Goal: Task Accomplishment & Management: Manage account settings

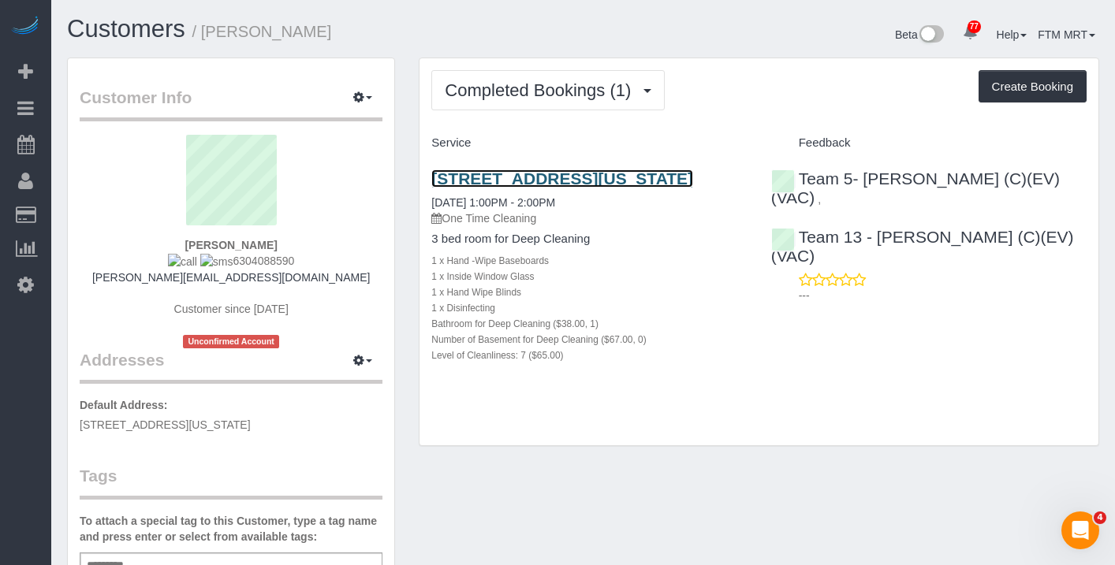
click at [468, 179] on link "[STREET_ADDRESS][US_STATE]" at bounding box center [562, 178] width 262 height 18
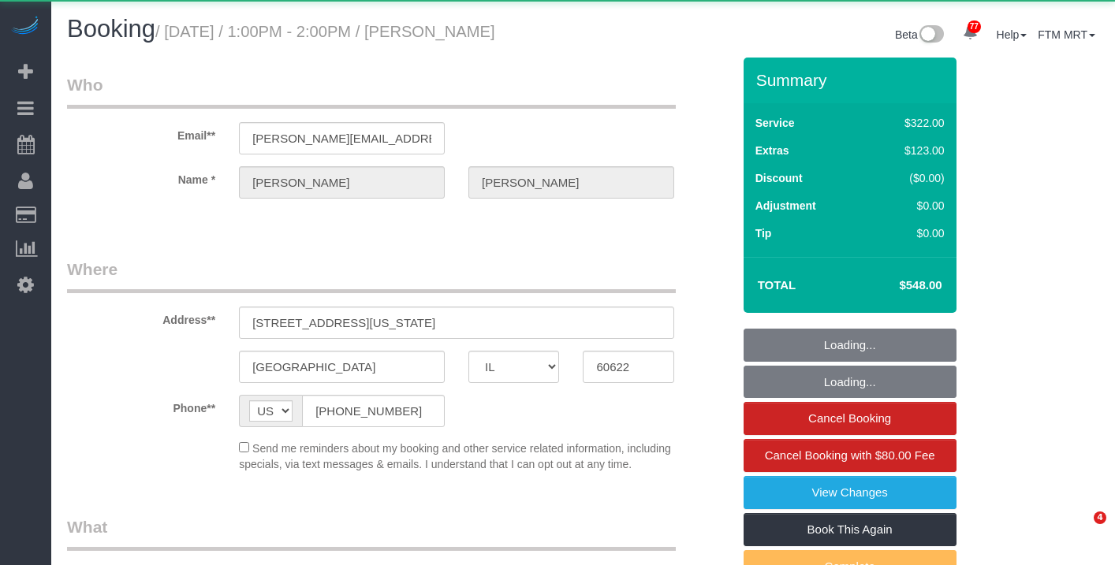
select select "IL"
select select "object:1276"
select select "513"
select select "7"
select select "number:1"
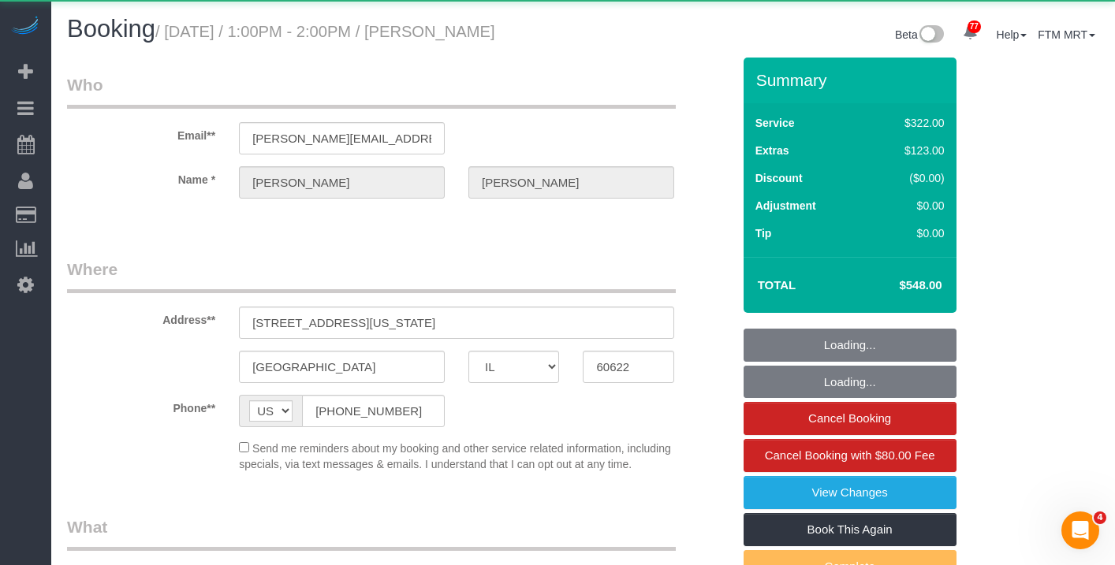
select select "number:63"
select select "number:139"
select select "number:106"
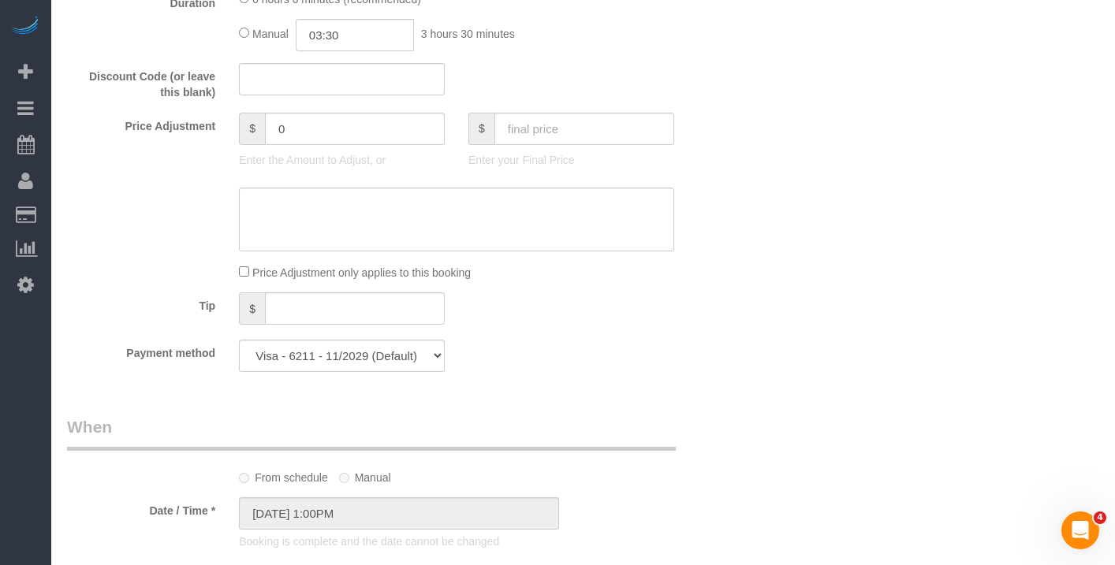
scroll to position [1341, 0]
click at [341, 145] on input "0" at bounding box center [355, 129] width 180 height 32
type input "52.67"
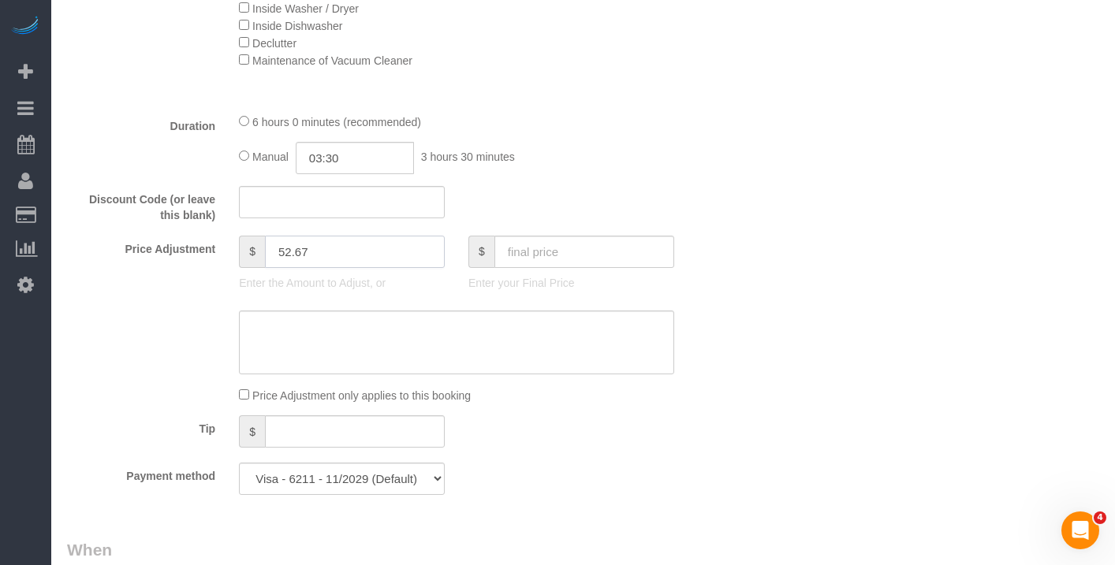
scroll to position [1247, 0]
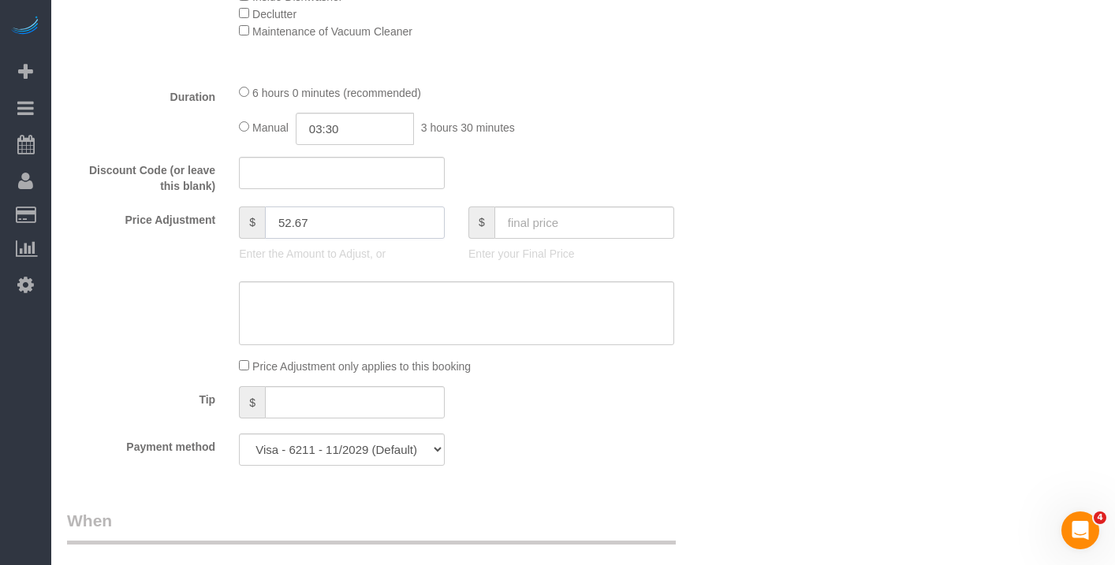
drag, startPoint x: 322, startPoint y: 235, endPoint x: 251, endPoint y: 239, distance: 71.1
click at [251, 239] on div "$ 52.67" at bounding box center [342, 223] width 206 height 32
type input "0"
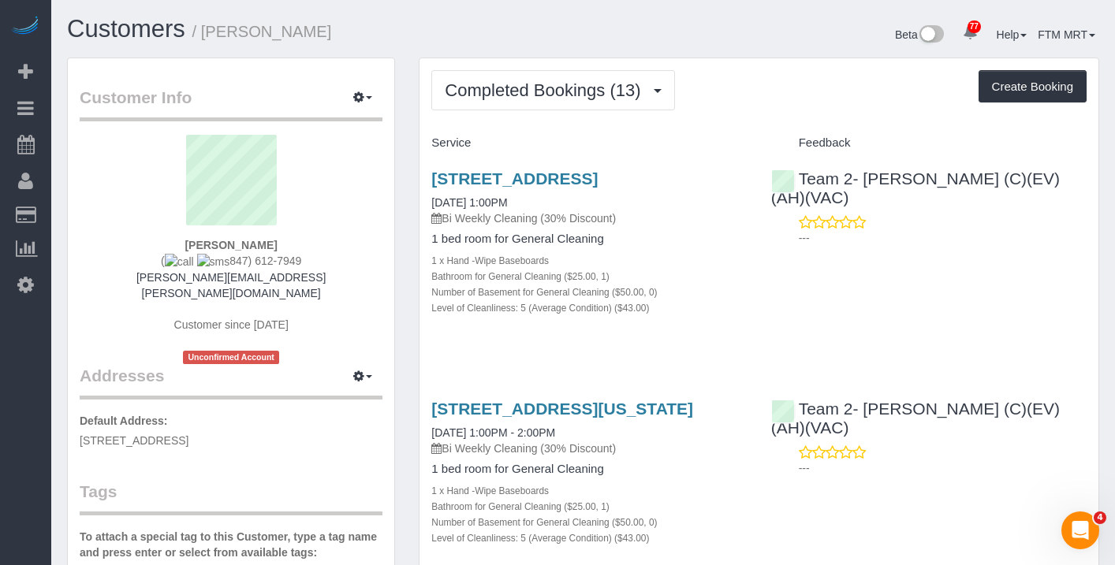
drag, startPoint x: 300, startPoint y: 260, endPoint x: 213, endPoint y: 258, distance: 86.7
click at [214, 260] on div "[PERSON_NAME] [PHONE_NUMBER] [PERSON_NAME][EMAIL_ADDRESS][PERSON_NAME][DOMAIN_N…" at bounding box center [231, 249] width 303 height 229
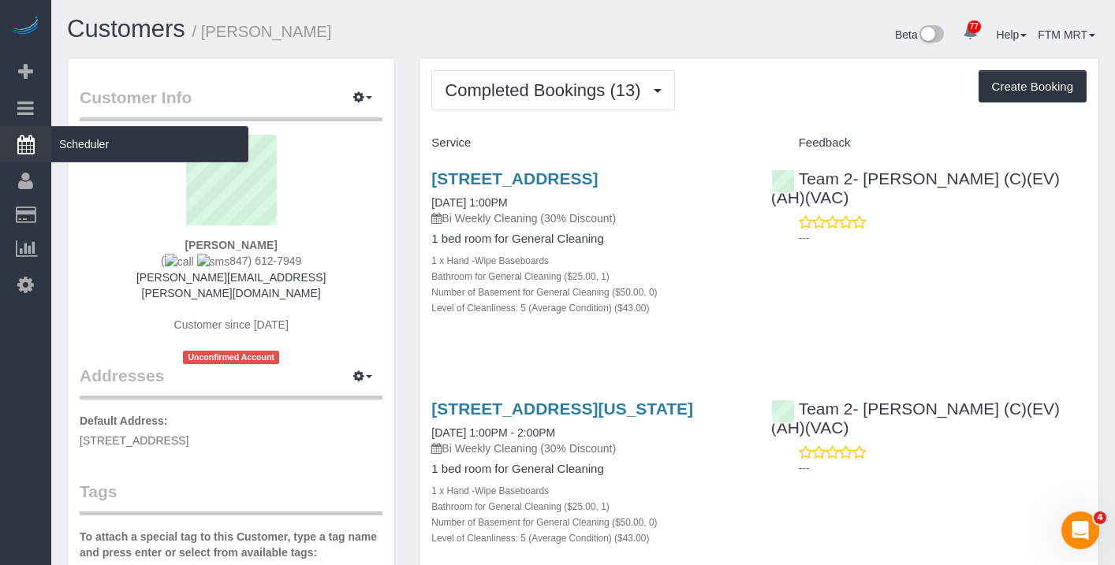
copy span "847) 612-7949"
click at [69, 145] on span "Scheduler" at bounding box center [149, 144] width 197 height 36
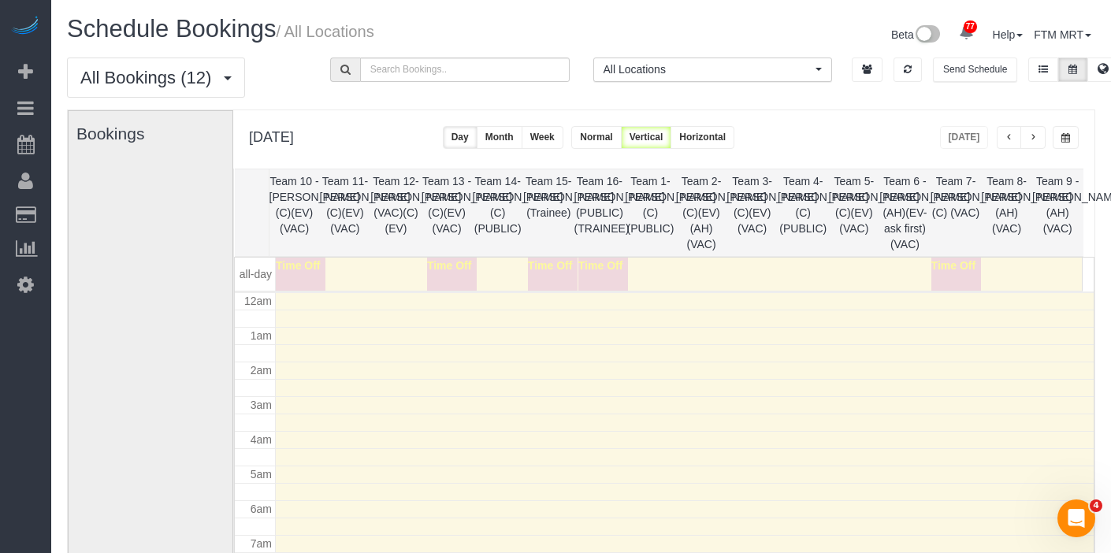
scroll to position [209, 0]
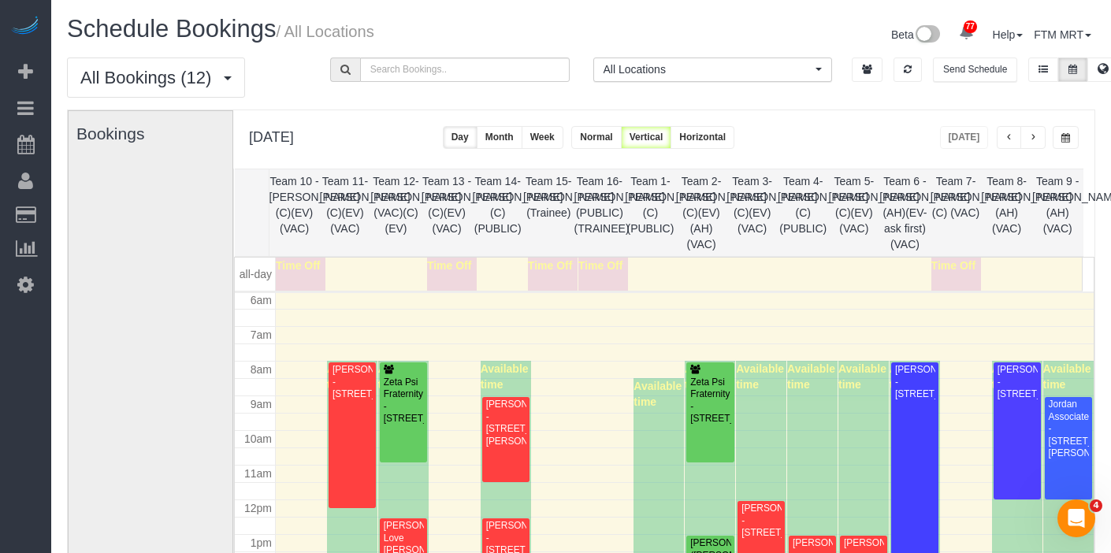
click at [1042, 137] on button "button" at bounding box center [1033, 137] width 25 height 23
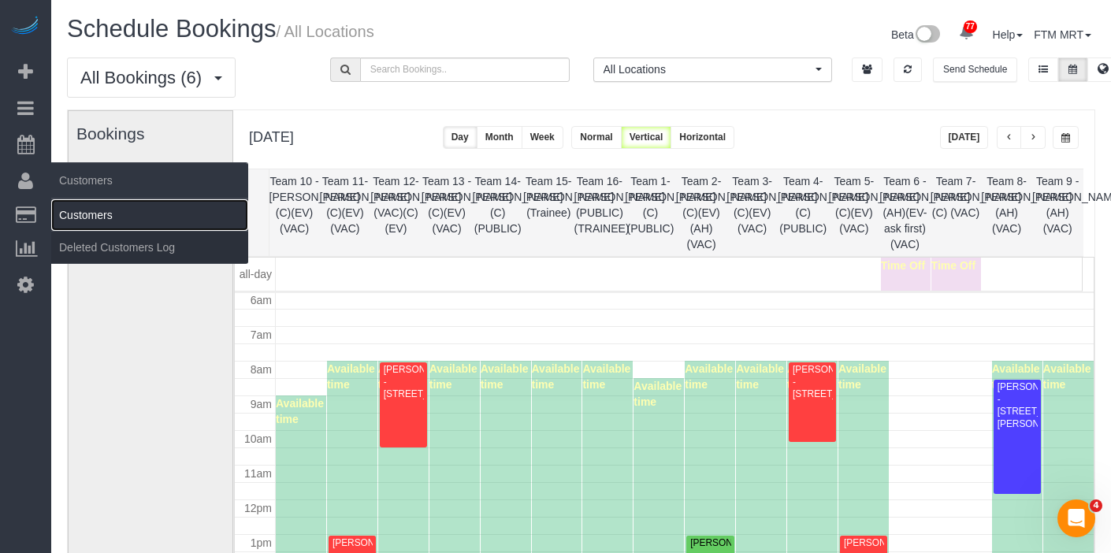
click at [70, 212] on link "Customers" at bounding box center [149, 215] width 197 height 32
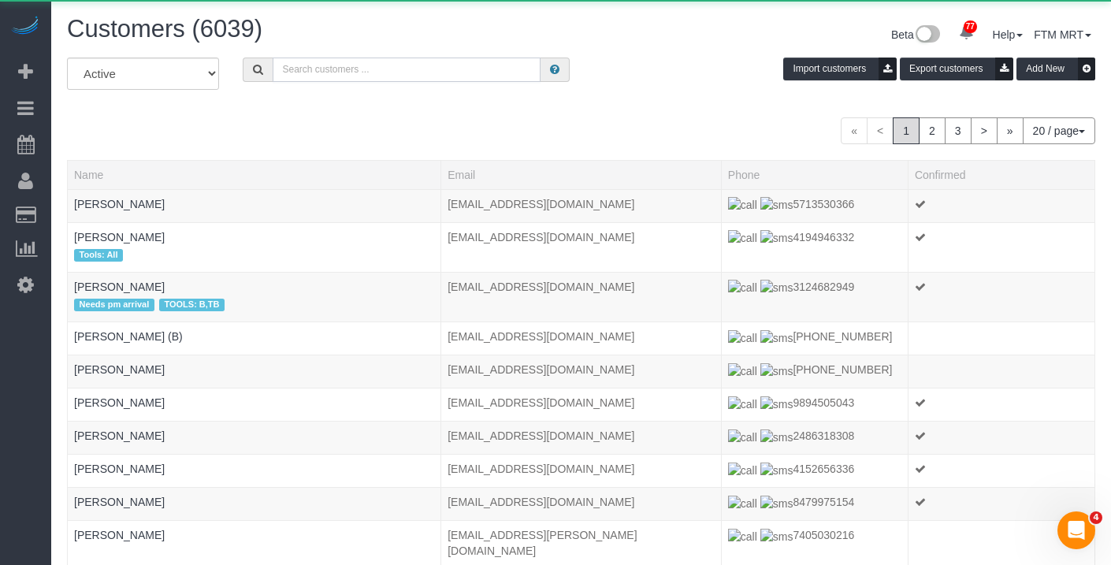
click at [322, 65] on input "text" at bounding box center [407, 70] width 268 height 24
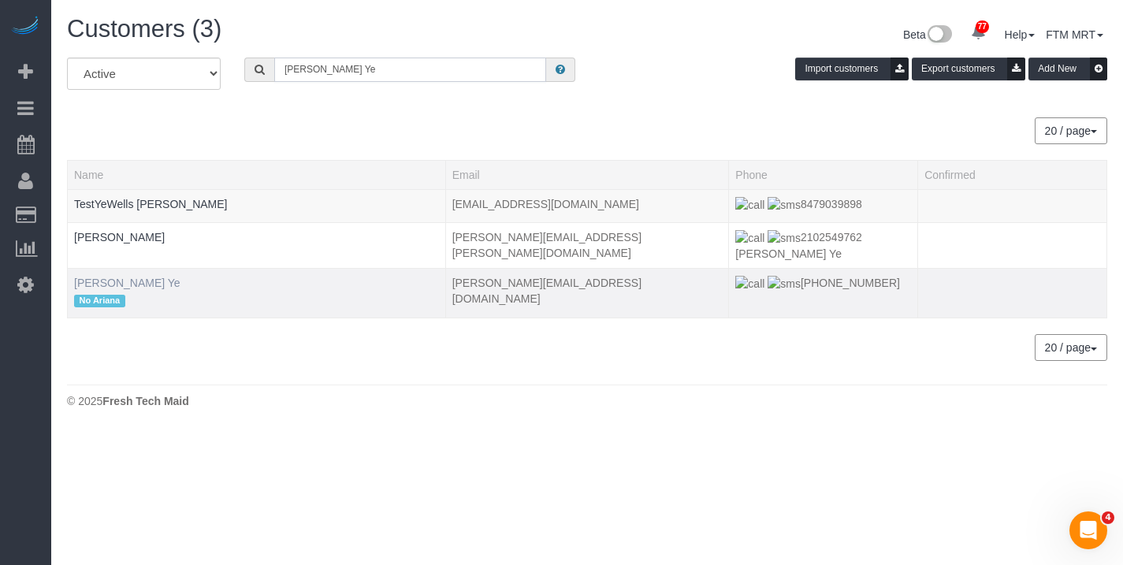
type input "[PERSON_NAME] Ye"
click at [93, 277] on link "[PERSON_NAME] Ye" at bounding box center [127, 283] width 106 height 13
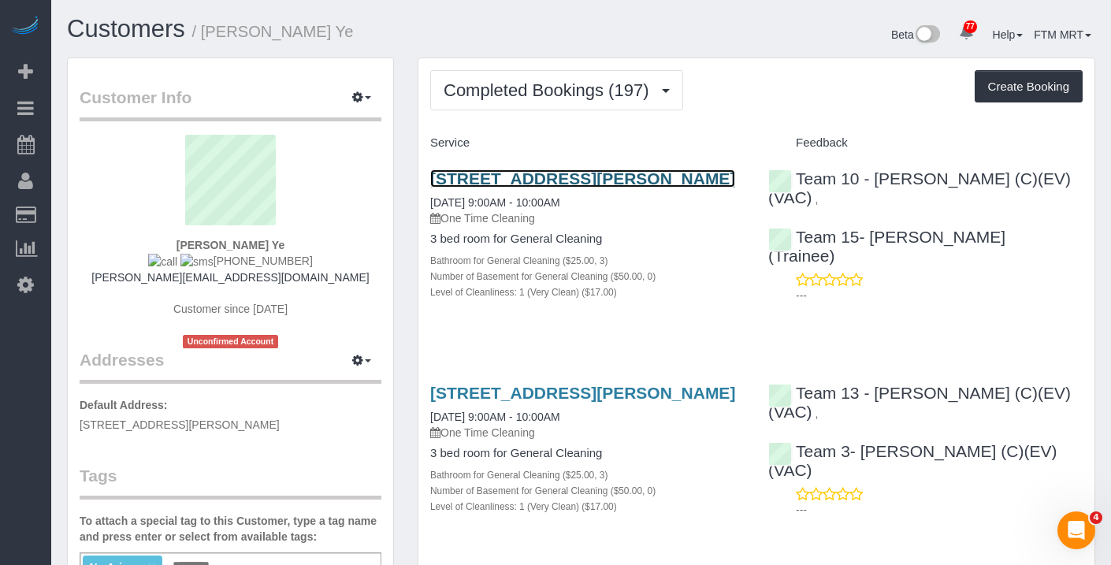
click at [576, 175] on link "532 Wesley Ave, Unit East, Evanston, IL 60202" at bounding box center [582, 178] width 305 height 18
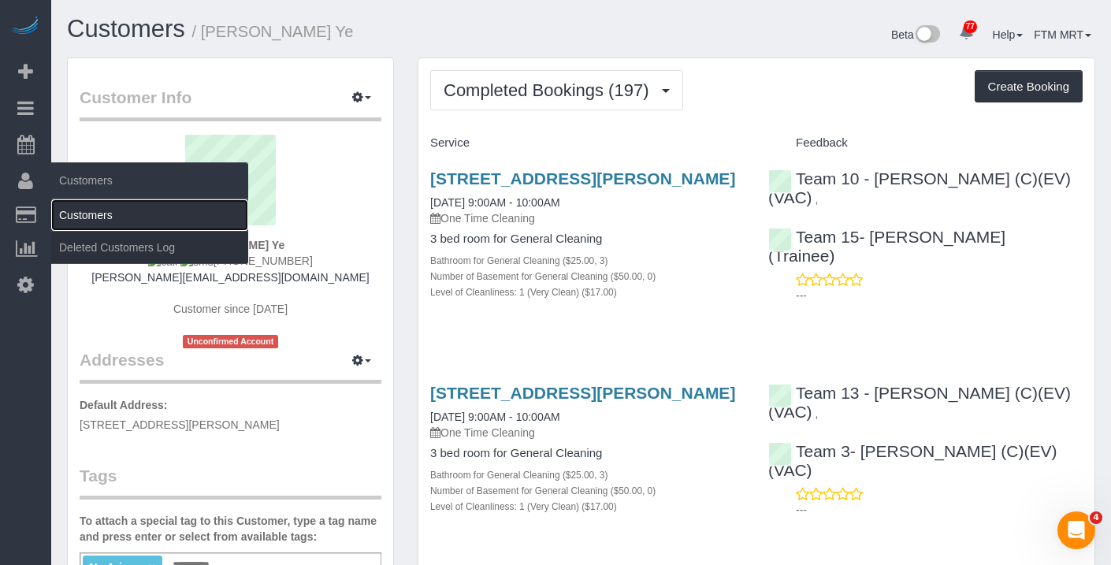
click at [81, 218] on link "Customers" at bounding box center [149, 215] width 197 height 32
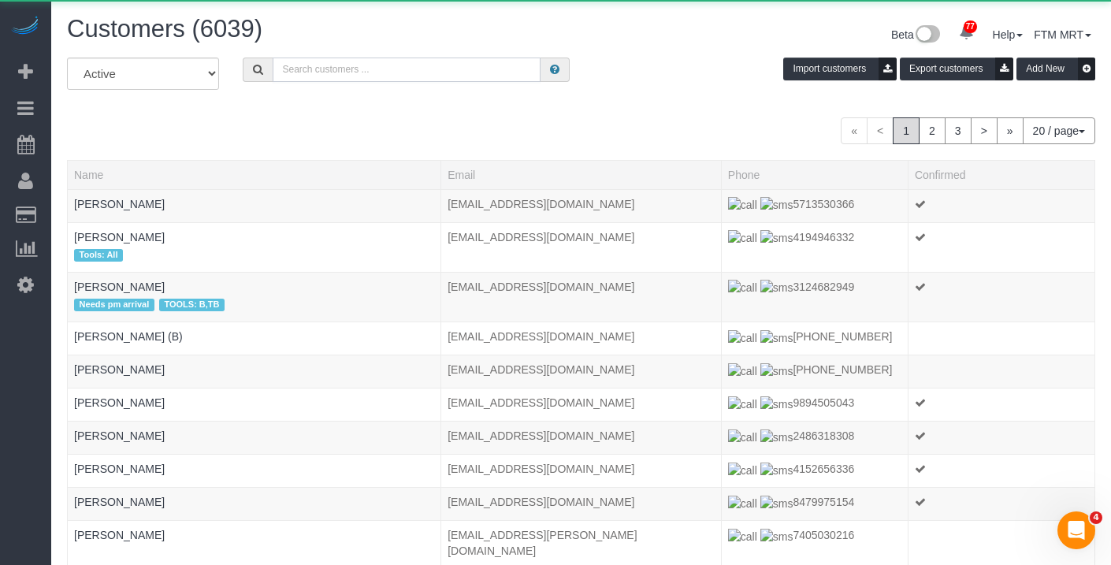
click at [322, 78] on input "text" at bounding box center [407, 70] width 268 height 24
paste input "+17732346028"
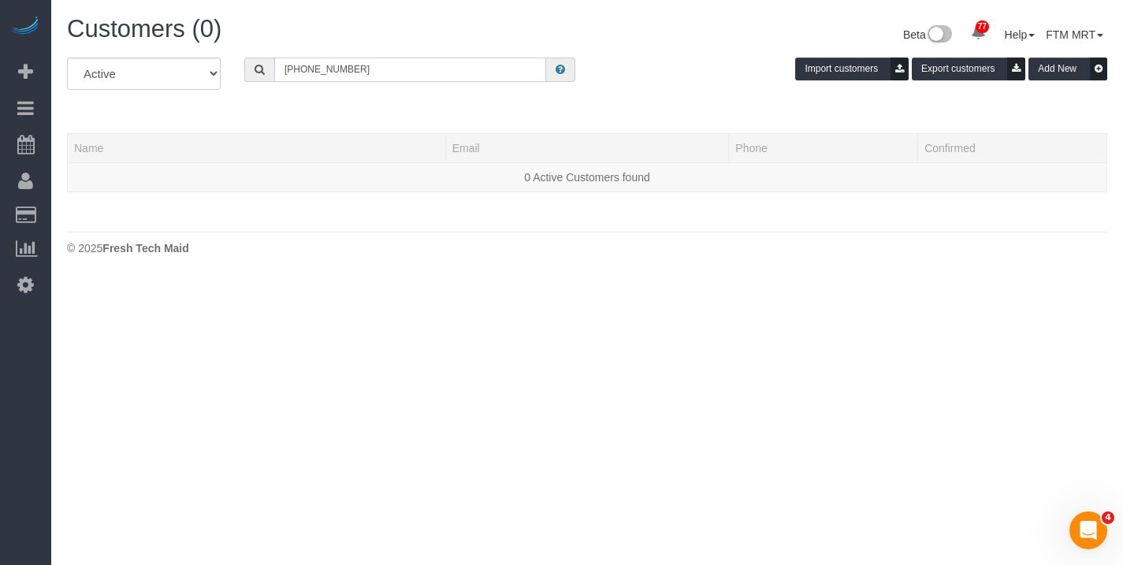
type input "+17732346028"
click at [183, 71] on select "All Active Archived" at bounding box center [144, 74] width 154 height 32
select select "string:all"
click at [67, 58] on select "All Active Archived" at bounding box center [144, 74] width 154 height 32
click at [451, 67] on input "+17732346028" at bounding box center [410, 70] width 272 height 24
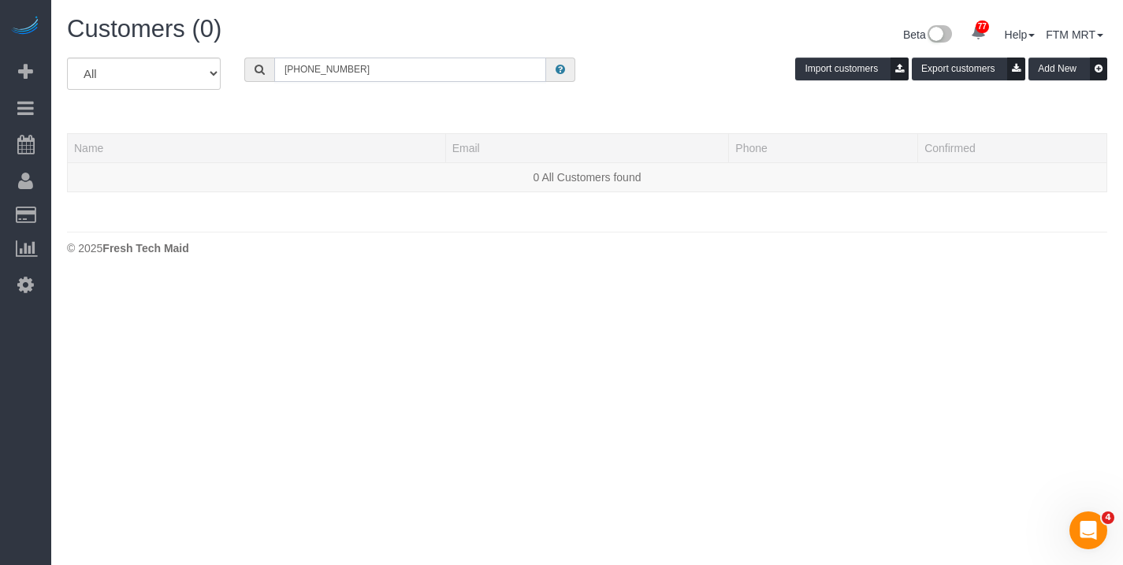
click at [380, 61] on input "+17732346028" at bounding box center [410, 70] width 272 height 24
drag, startPoint x: 330, startPoint y: 69, endPoint x: 277, endPoint y: 69, distance: 52.8
click at [255, 67] on div "+17732346028" at bounding box center [409, 70] width 331 height 24
paste input "17036283516"
click at [288, 69] on input "17036283516" at bounding box center [410, 70] width 272 height 24
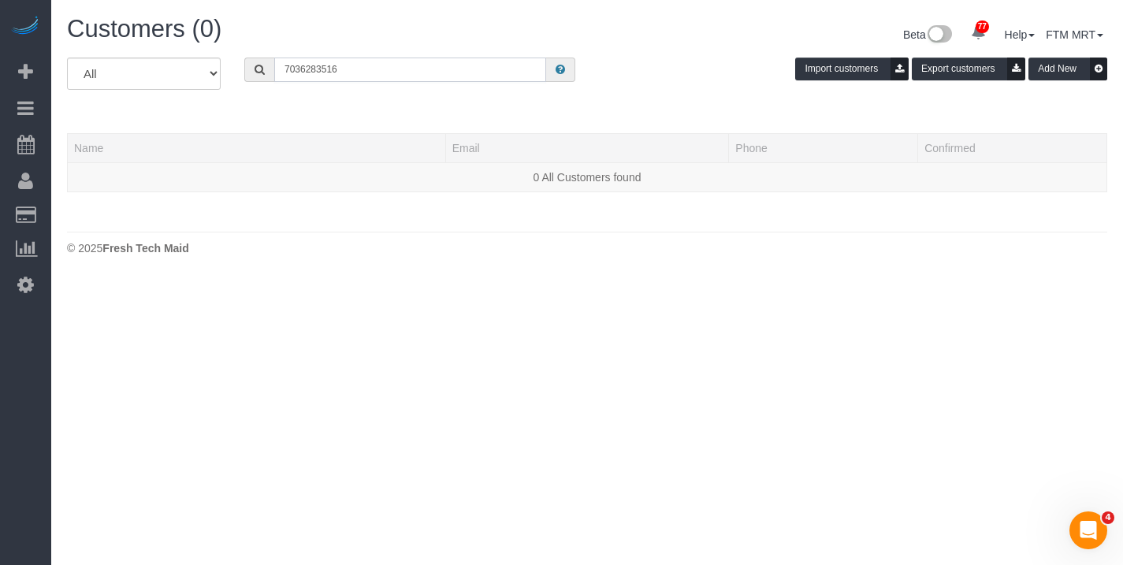
click at [363, 69] on input "7036283516" at bounding box center [410, 70] width 272 height 24
click at [363, 72] on input "7036283516" at bounding box center [410, 70] width 272 height 24
type input "7036283516"
click at [211, 71] on select "All Active Archived" at bounding box center [144, 74] width 154 height 32
click at [67, 58] on select "All Active Archived" at bounding box center [144, 74] width 154 height 32
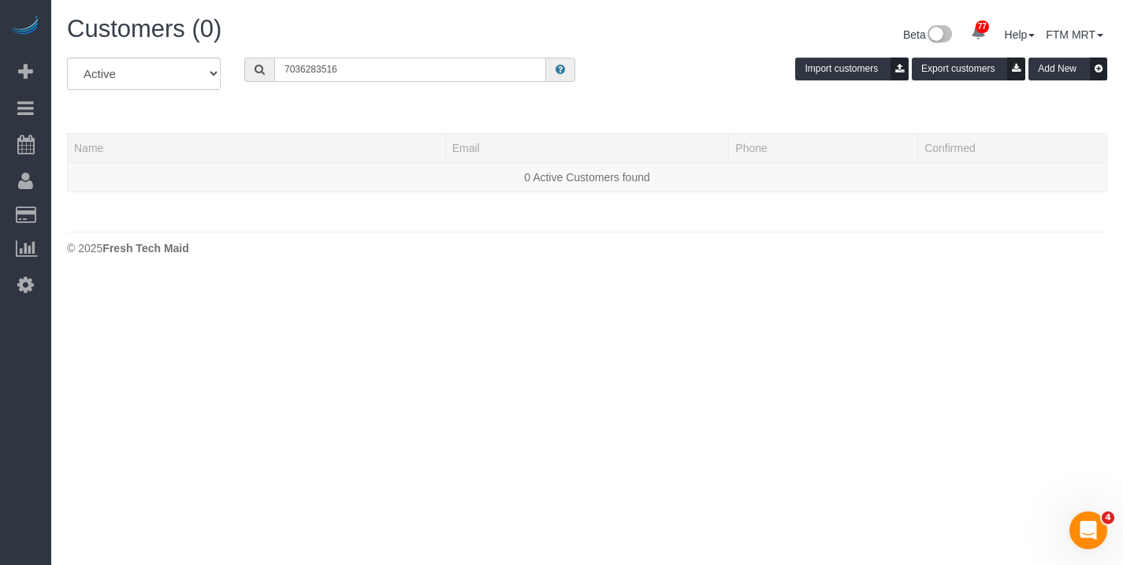
click at [370, 67] on input "7036283516" at bounding box center [410, 70] width 272 height 24
click at [181, 74] on select "All Active Archived" at bounding box center [144, 74] width 154 height 32
click at [67, 58] on select "All Active Archived" at bounding box center [144, 74] width 154 height 32
click at [168, 71] on select "All Active Archived" at bounding box center [144, 74] width 154 height 32
click at [67, 58] on select "All Active Archived" at bounding box center [144, 74] width 154 height 32
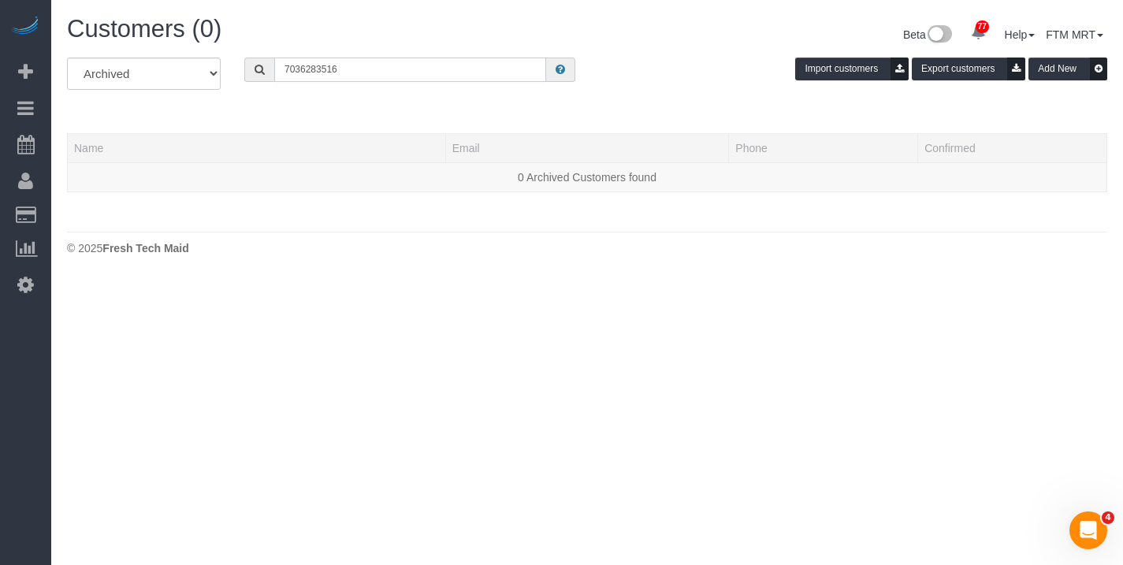
click at [363, 70] on input "7036283516" at bounding box center [410, 70] width 272 height 24
click at [195, 70] on select "All Active Archived" at bounding box center [144, 74] width 154 height 32
select select "string:all"
click at [67, 58] on select "All Active Archived" at bounding box center [144, 74] width 154 height 32
click at [381, 61] on input "7036283516" at bounding box center [410, 70] width 272 height 24
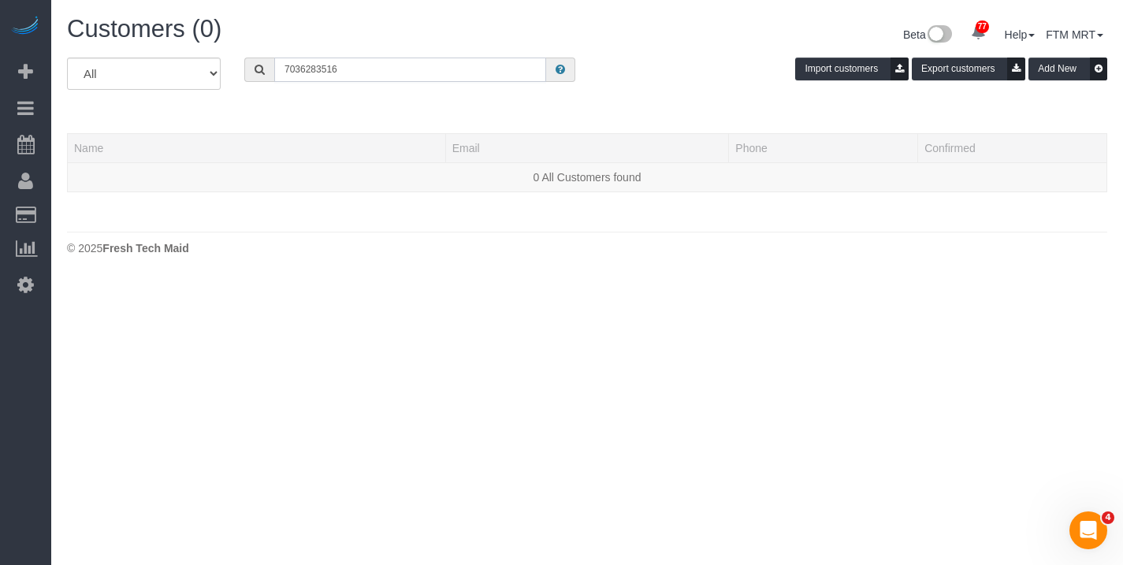
click at [380, 69] on input "7036283516" at bounding box center [410, 70] width 272 height 24
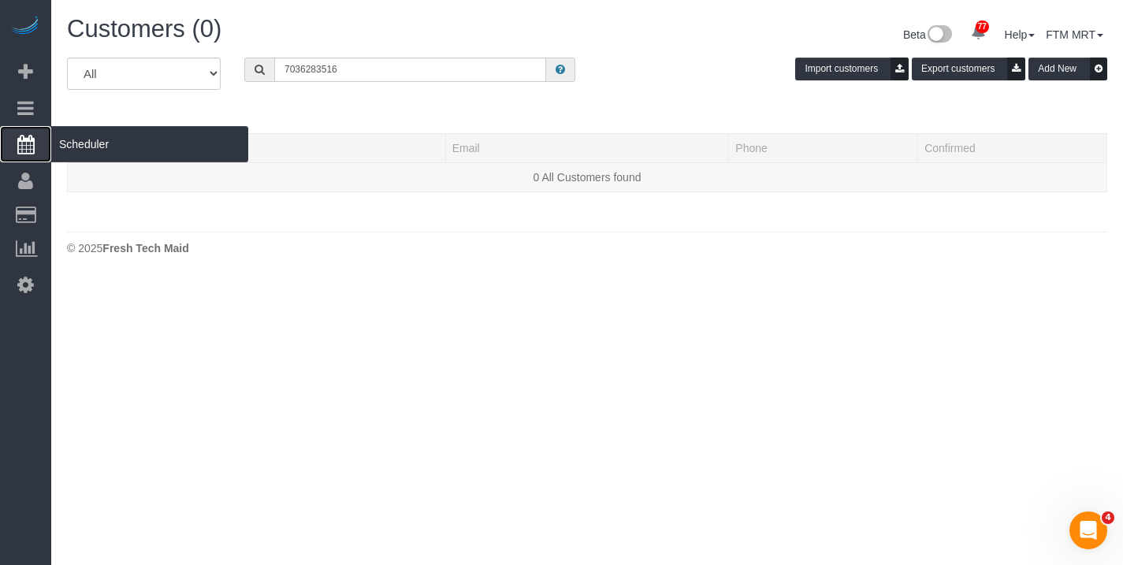
click at [149, 140] on span "Scheduler" at bounding box center [149, 144] width 197 height 36
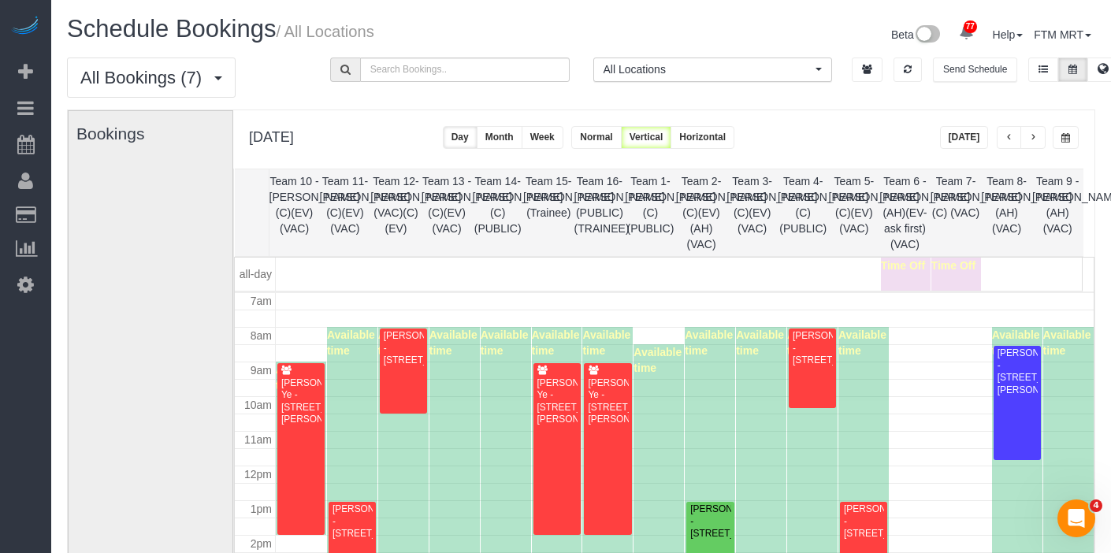
scroll to position [244, 0]
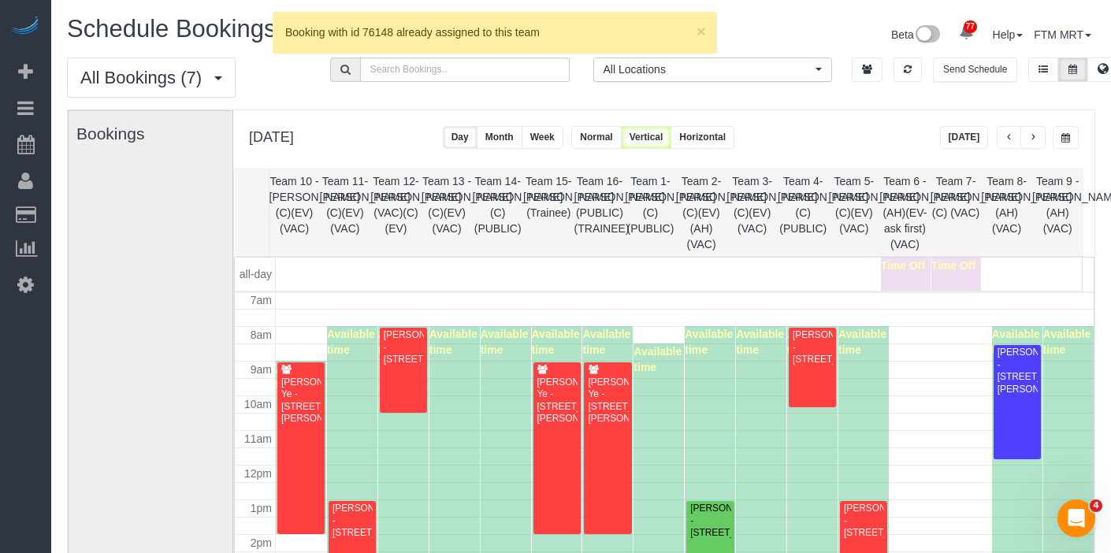
click at [359, 532] on div "Krista Gautney - 2100 N Lincoln Park W Apt 11bn, , Il, Chicago, IL 60614" at bounding box center [352, 521] width 41 height 36
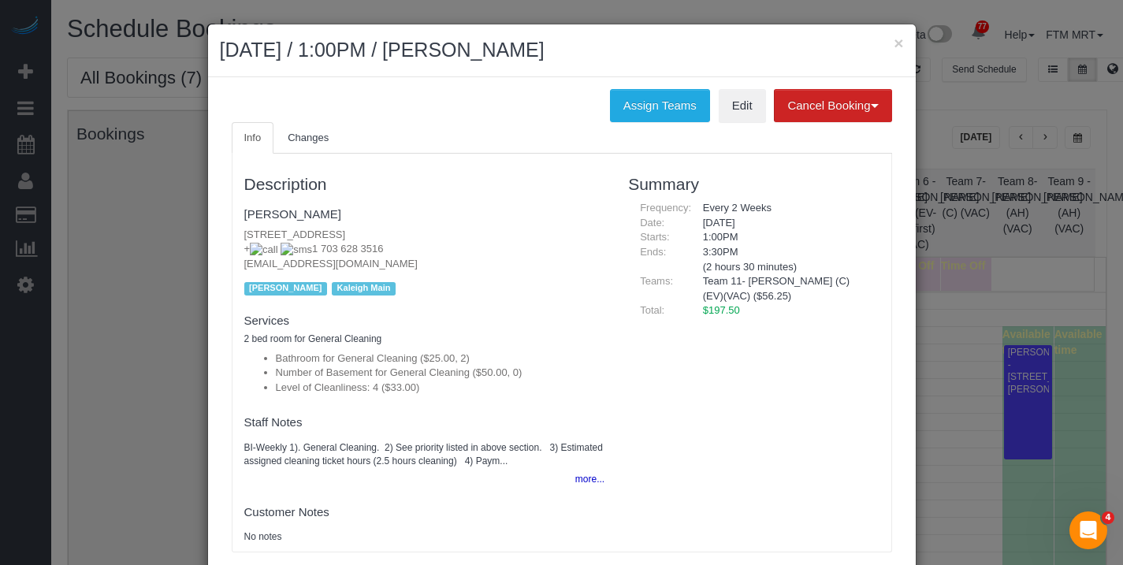
click at [889, 53] on h2 "August 19, 2025 / 1:00PM / Krista Gautney" at bounding box center [562, 50] width 684 height 28
click at [894, 48] on button "×" at bounding box center [898, 43] width 9 height 17
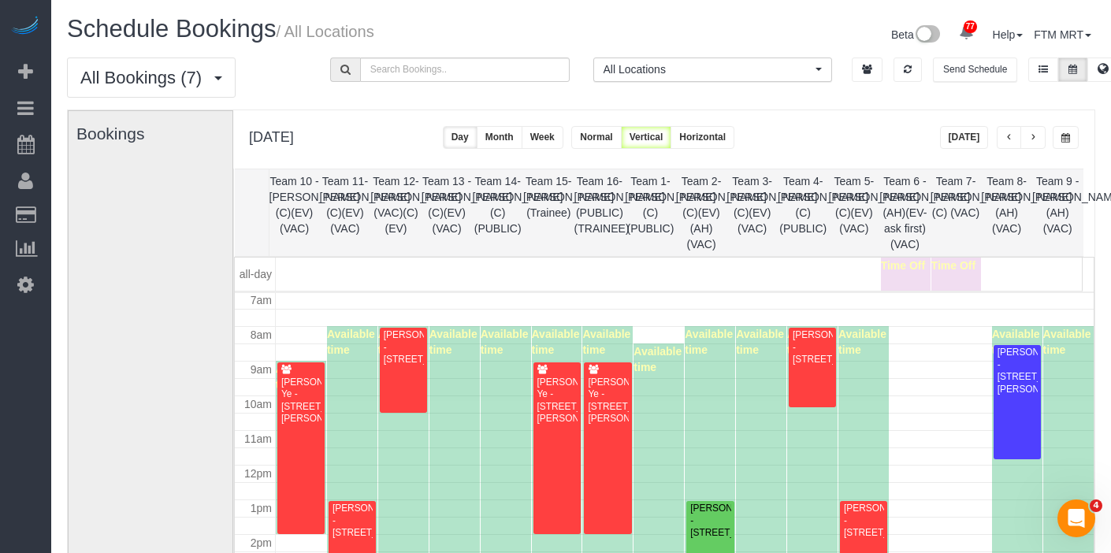
click at [1063, 131] on button "button" at bounding box center [1066, 137] width 26 height 23
click at [1064, 134] on span "button" at bounding box center [1066, 137] width 9 height 9
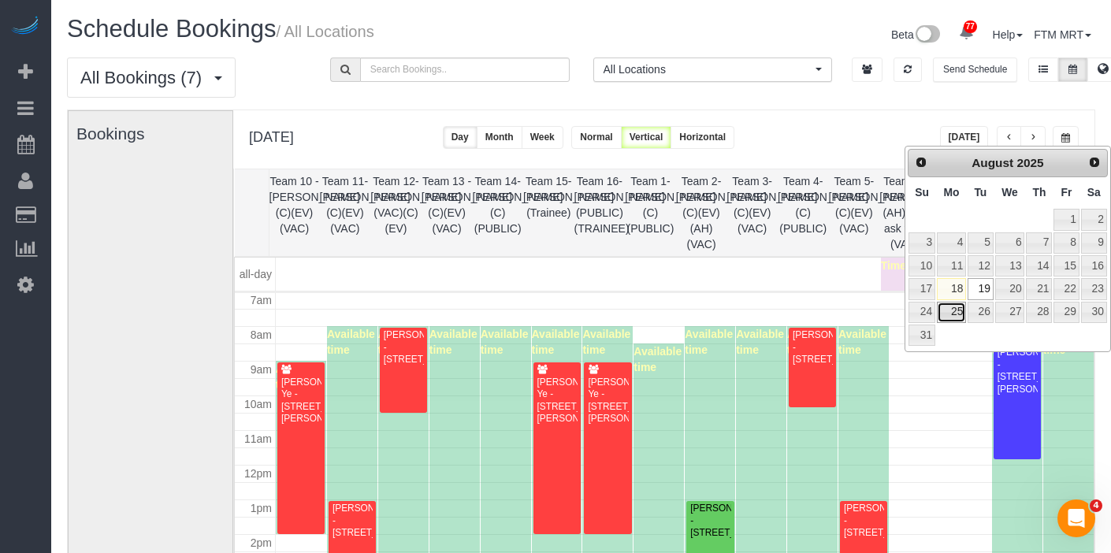
click at [955, 309] on link "25" at bounding box center [951, 312] width 29 height 21
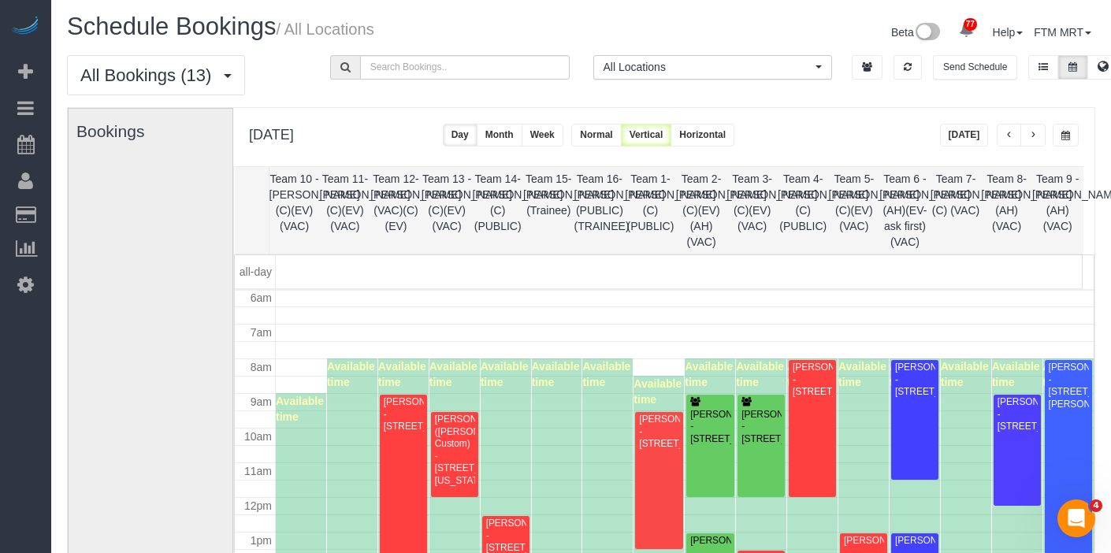
scroll to position [3, 0]
click at [1063, 134] on span "button" at bounding box center [1066, 134] width 9 height 9
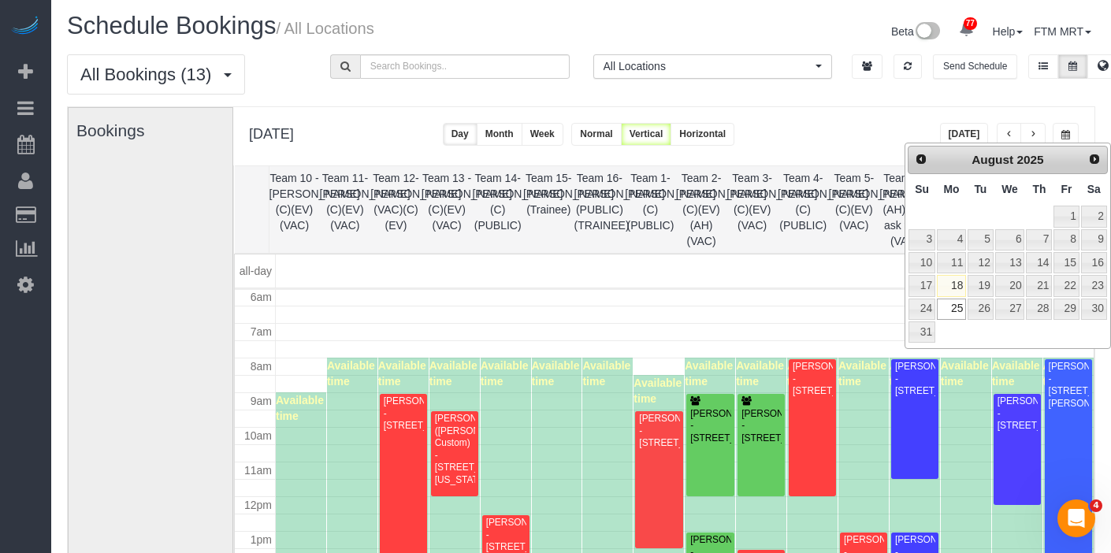
click at [1070, 130] on span "button" at bounding box center [1066, 134] width 9 height 9
click at [983, 286] on link "19" at bounding box center [980, 285] width 25 height 21
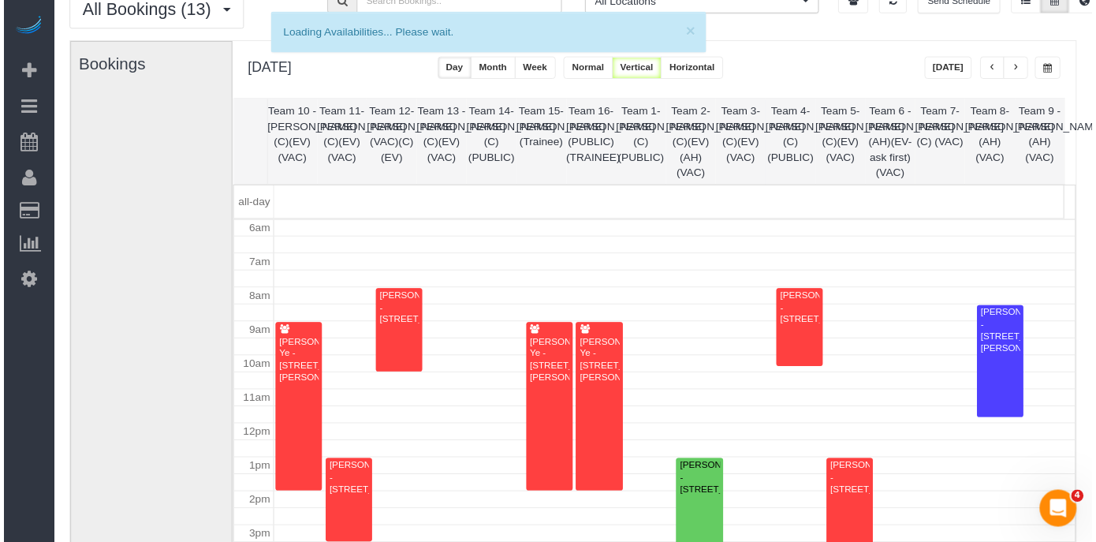
scroll to position [73, 0]
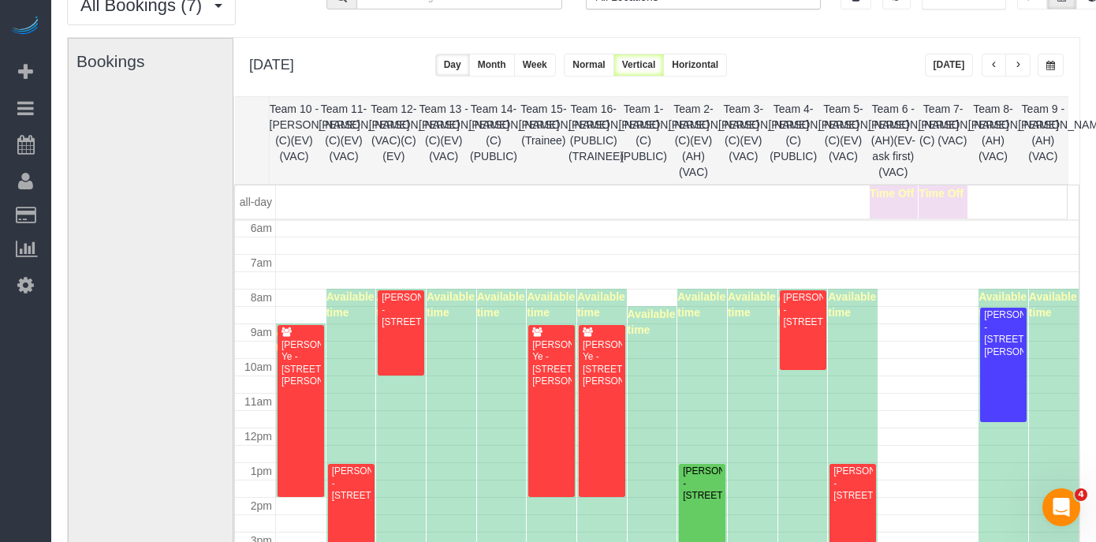
click at [1052, 69] on span "button" at bounding box center [1050, 65] width 9 height 9
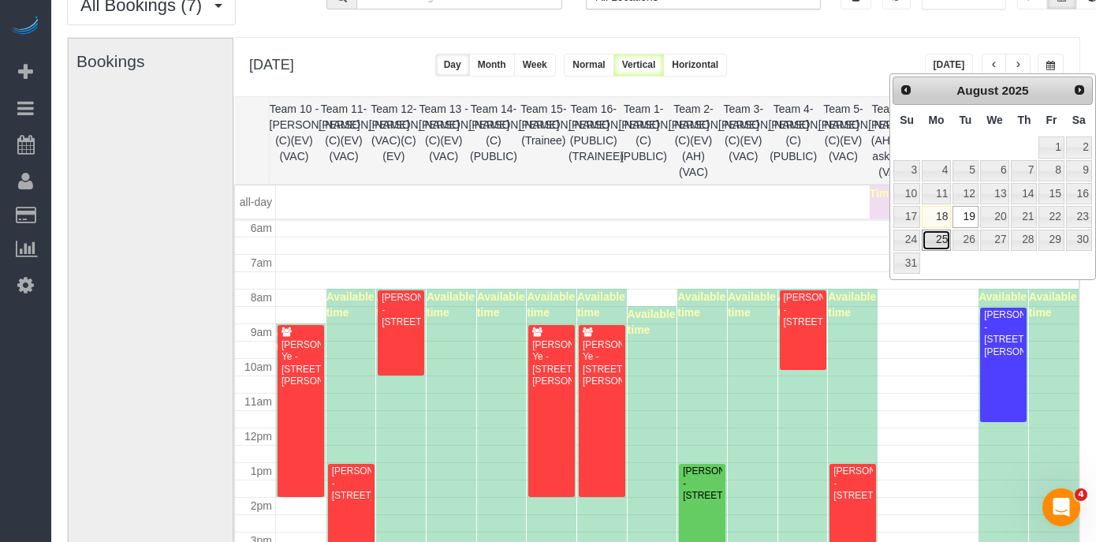
click at [943, 239] on link "25" at bounding box center [935, 239] width 29 height 21
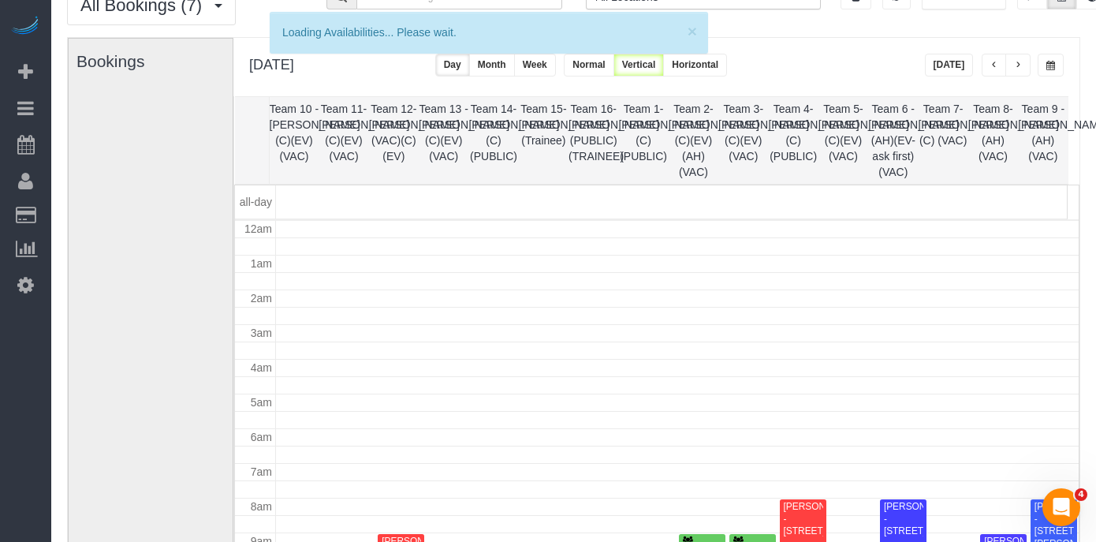
scroll to position [209, 0]
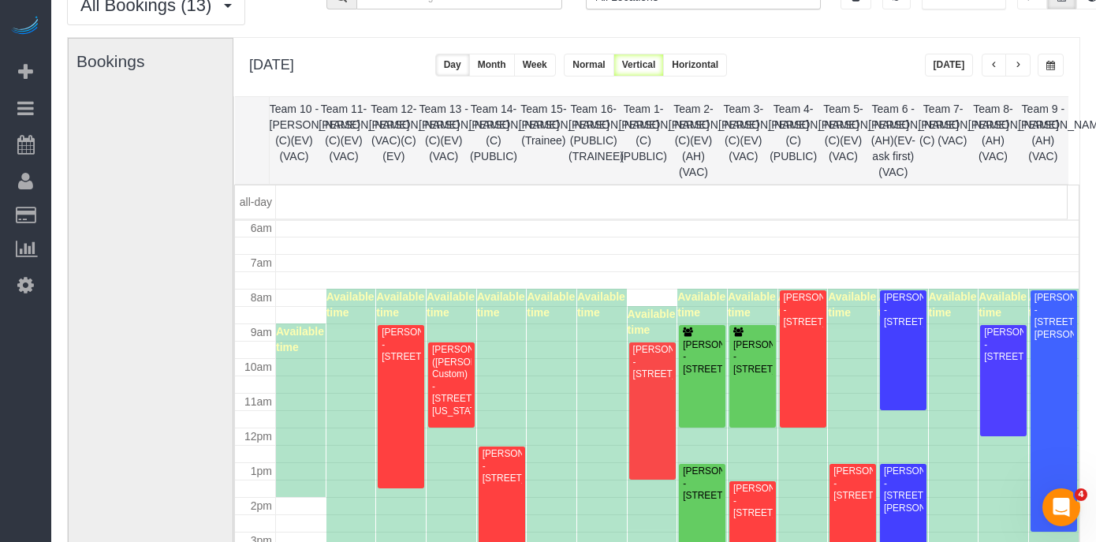
click at [1046, 66] on span "button" at bounding box center [1050, 65] width 9 height 9
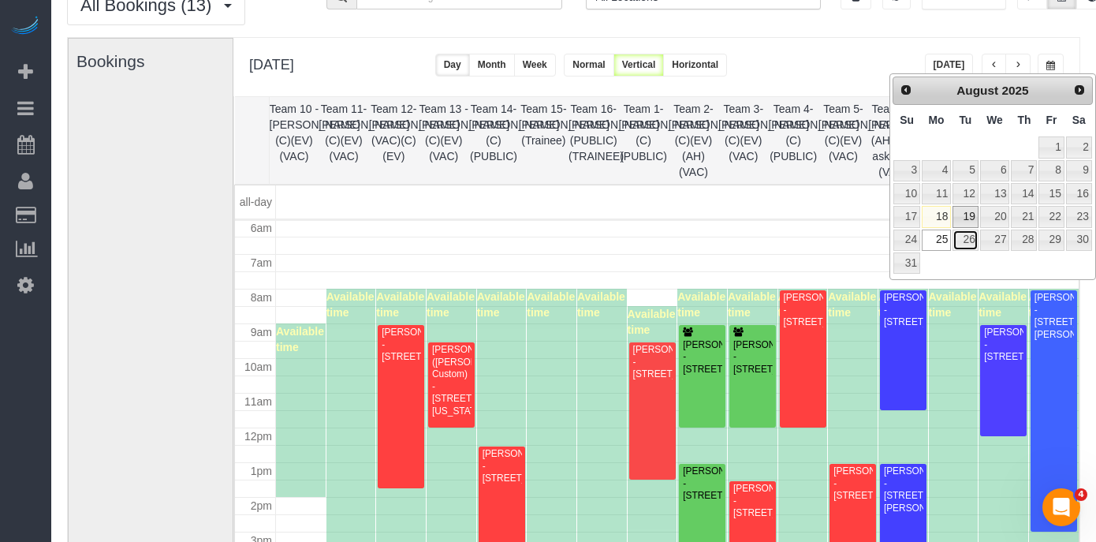
click at [964, 232] on link "26" at bounding box center [964, 239] width 25 height 21
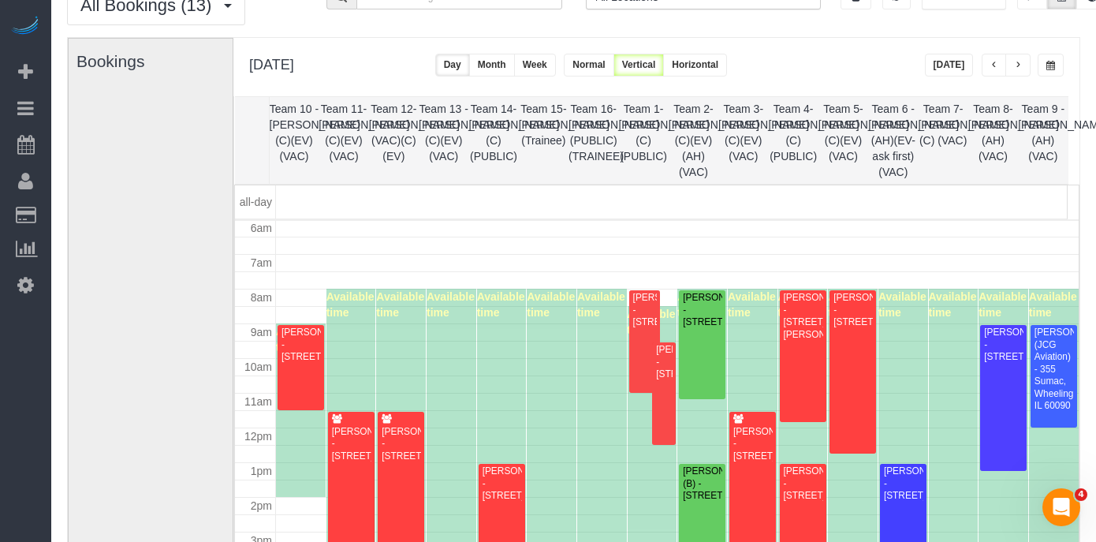
click at [1054, 72] on button "button" at bounding box center [1050, 65] width 26 height 23
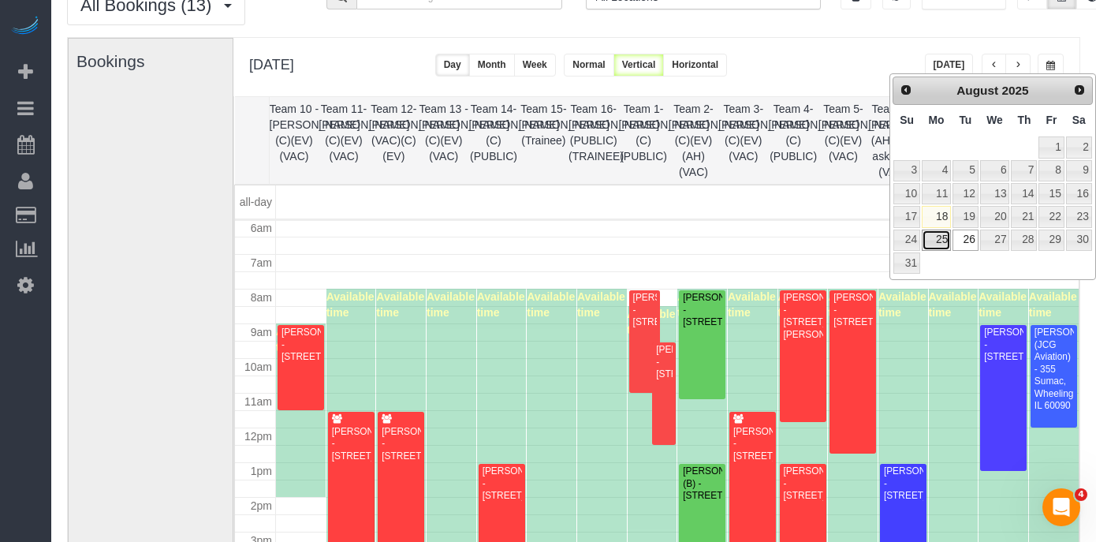
click at [937, 229] on link "25" at bounding box center [935, 239] width 29 height 21
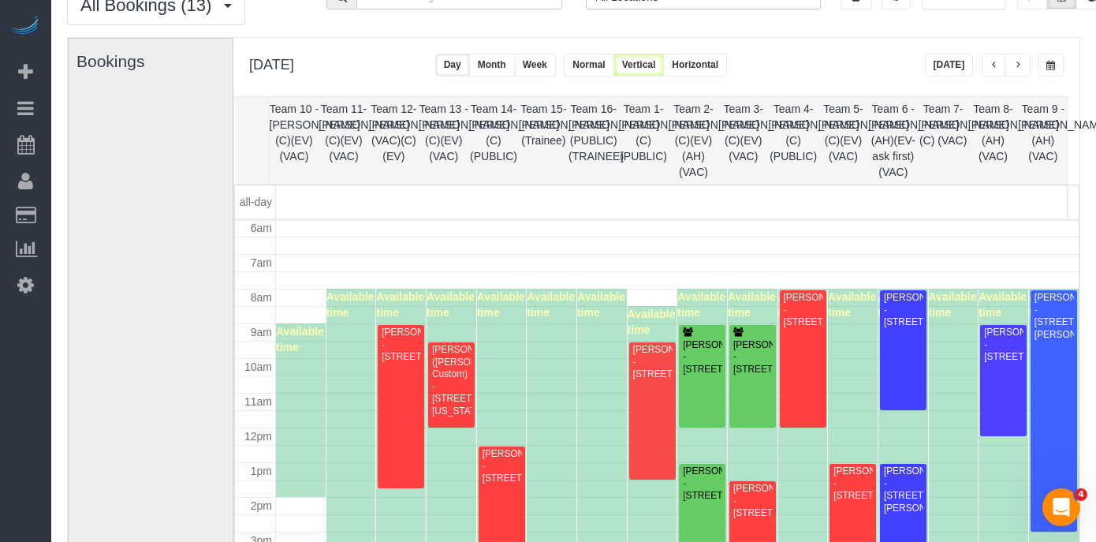
click at [1063, 58] on button "button" at bounding box center [1050, 65] width 26 height 23
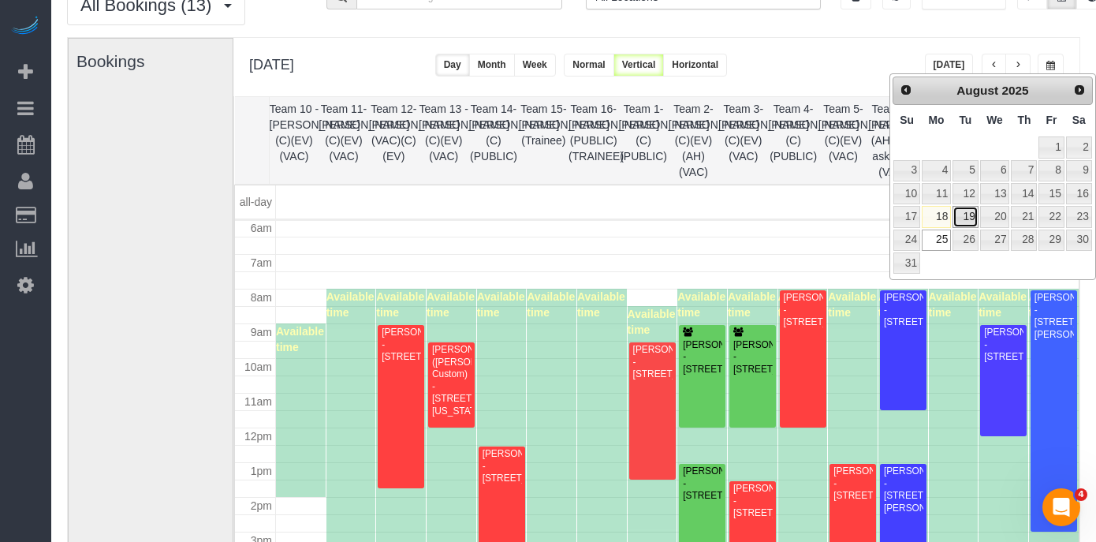
click at [961, 218] on link "19" at bounding box center [964, 216] width 25 height 21
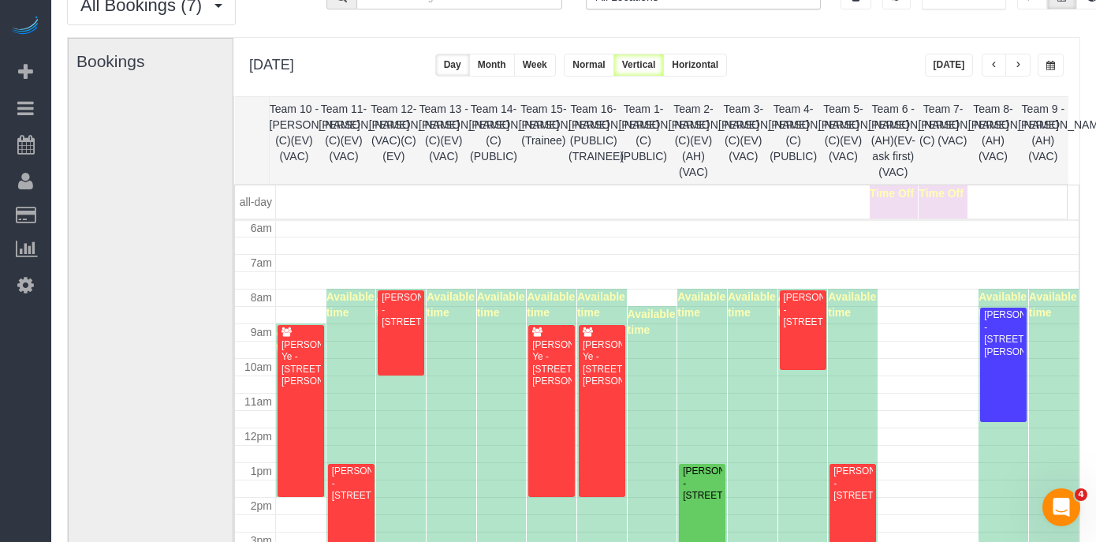
click at [1058, 65] on button "button" at bounding box center [1050, 65] width 26 height 23
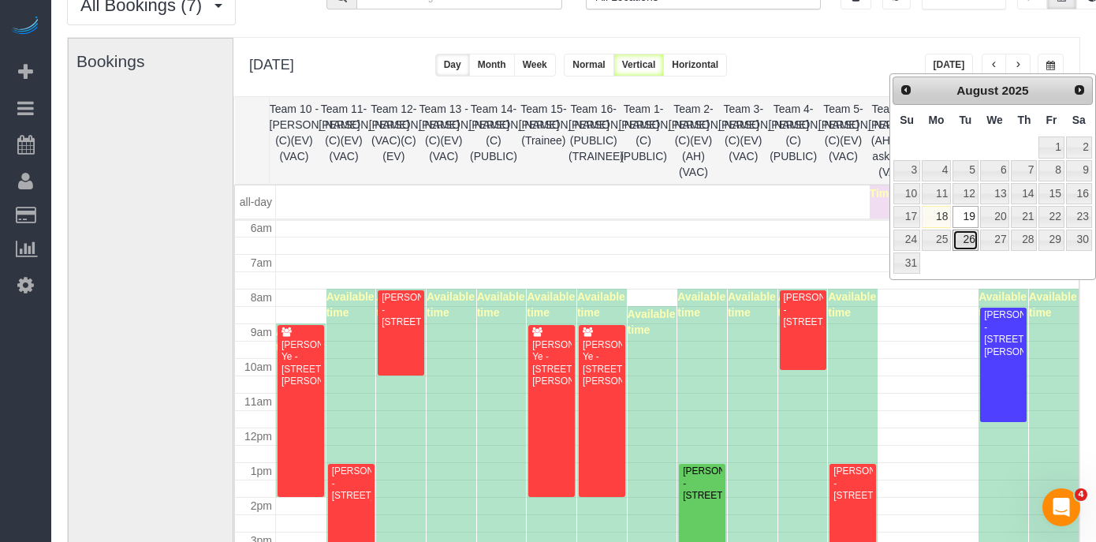
click at [955, 236] on link "26" at bounding box center [964, 239] width 25 height 21
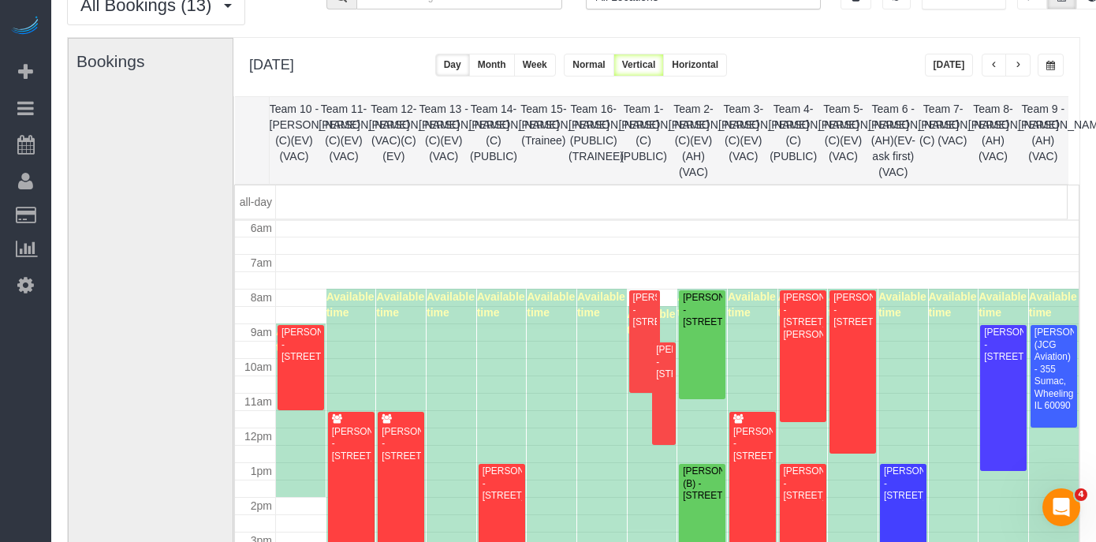
click at [1052, 61] on span "button" at bounding box center [1050, 65] width 9 height 9
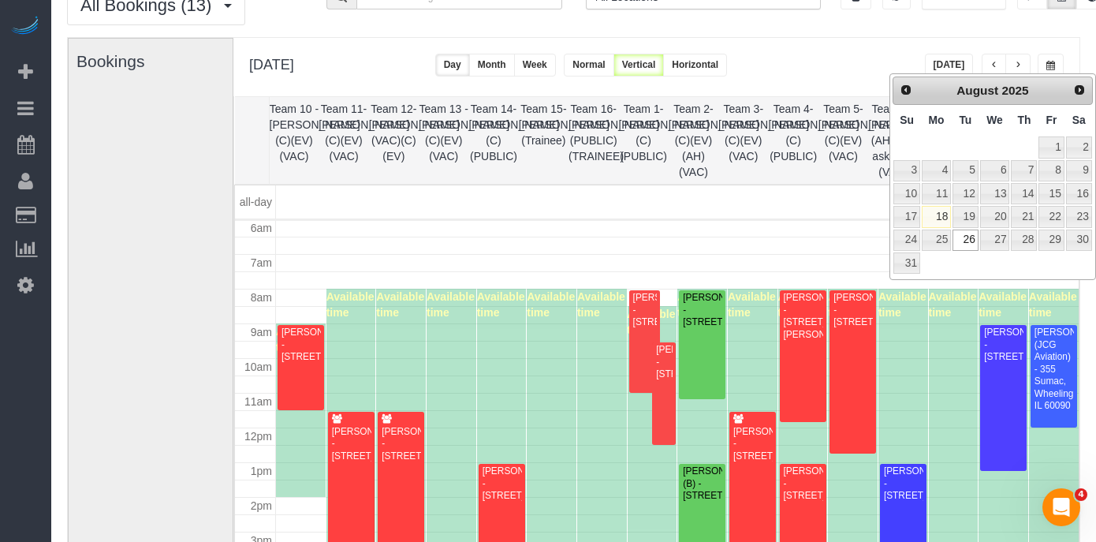
click at [634, 158] on th "Team 1- Ariana (C)(PUBLIC)" at bounding box center [643, 140] width 50 height 87
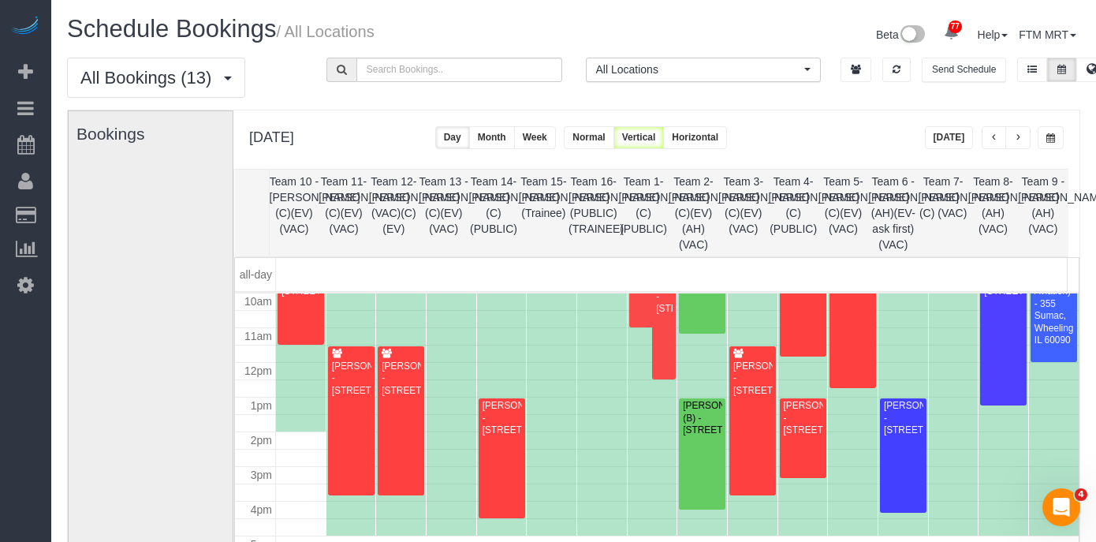
scroll to position [348, 0]
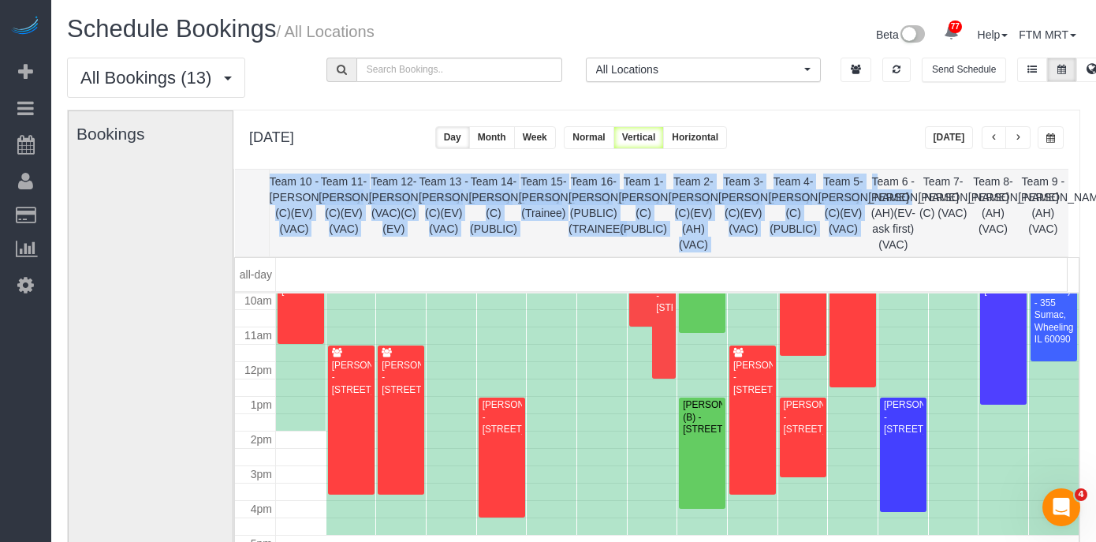
drag, startPoint x: 879, startPoint y: 179, endPoint x: 882, endPoint y: 147, distance: 32.5
click at [882, 147] on div "**********" at bounding box center [656, 425] width 846 height 631
click at [992, 139] on span "button" at bounding box center [994, 137] width 8 height 9
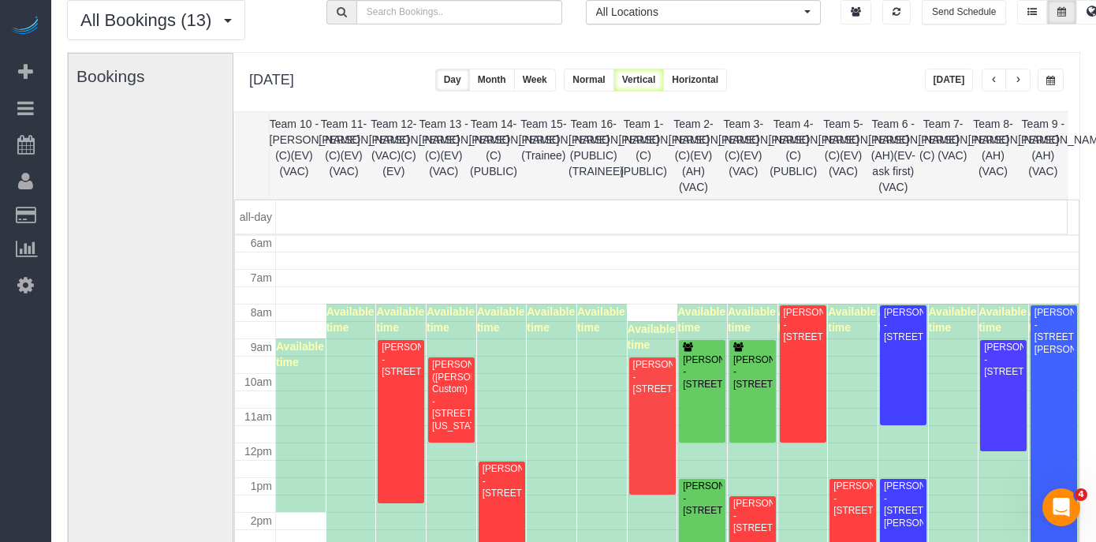
scroll to position [69, 0]
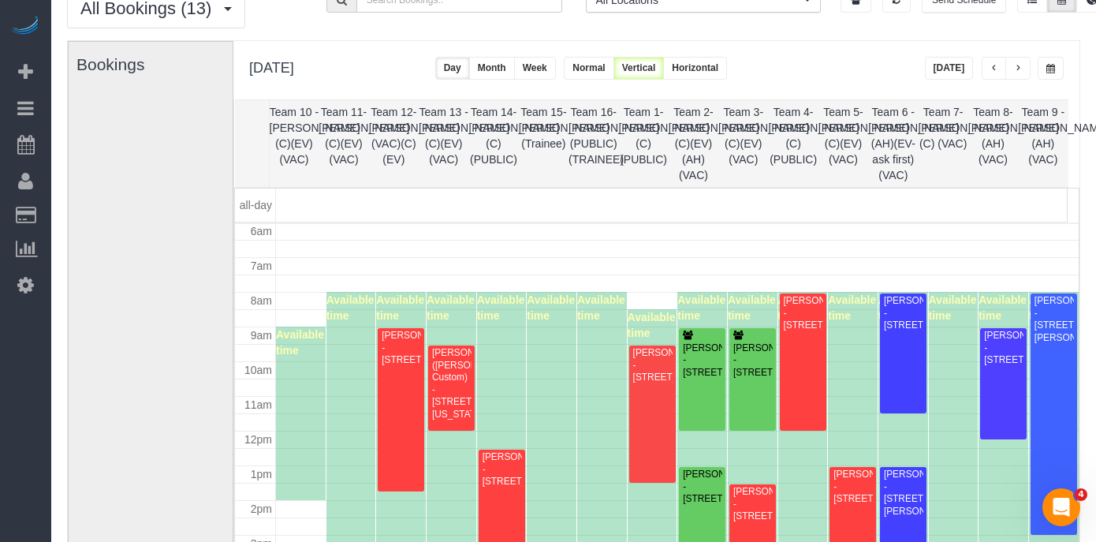
click at [1060, 63] on button "button" at bounding box center [1050, 68] width 26 height 23
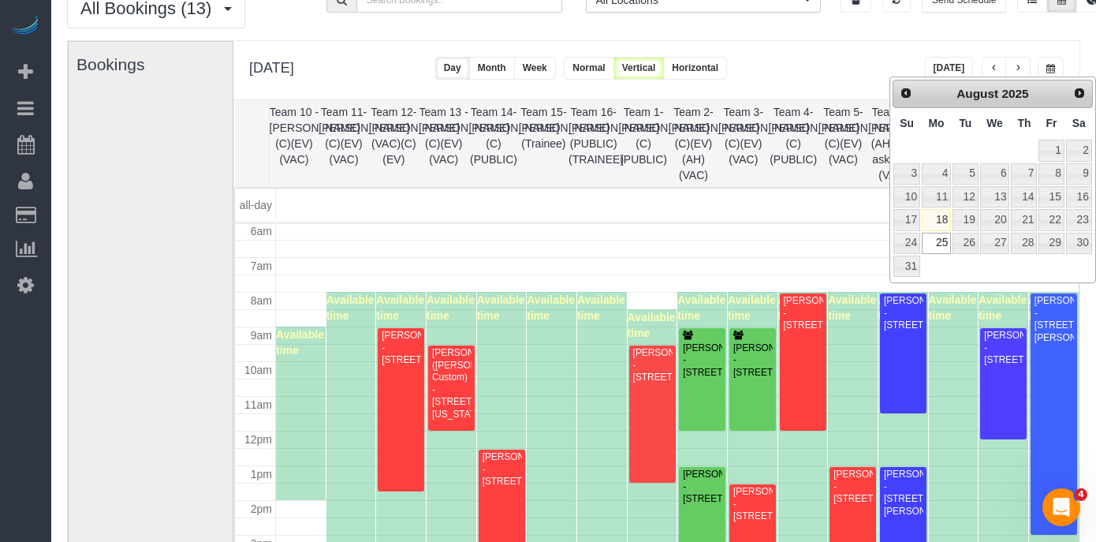
click at [1080, 98] on span "Next" at bounding box center [1079, 93] width 13 height 13
click at [979, 155] on td "3" at bounding box center [995, 150] width 32 height 23
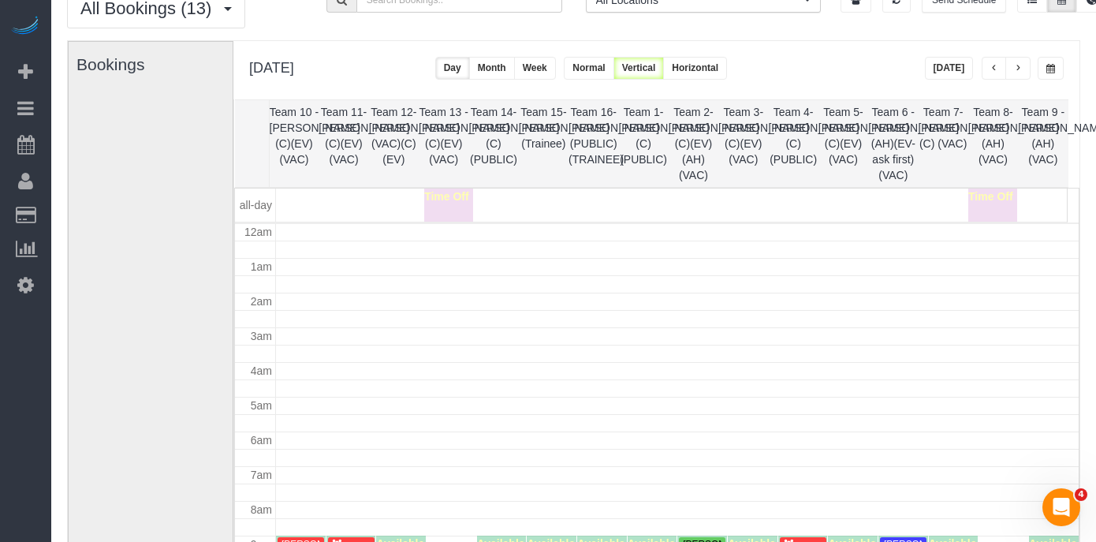
scroll to position [209, 0]
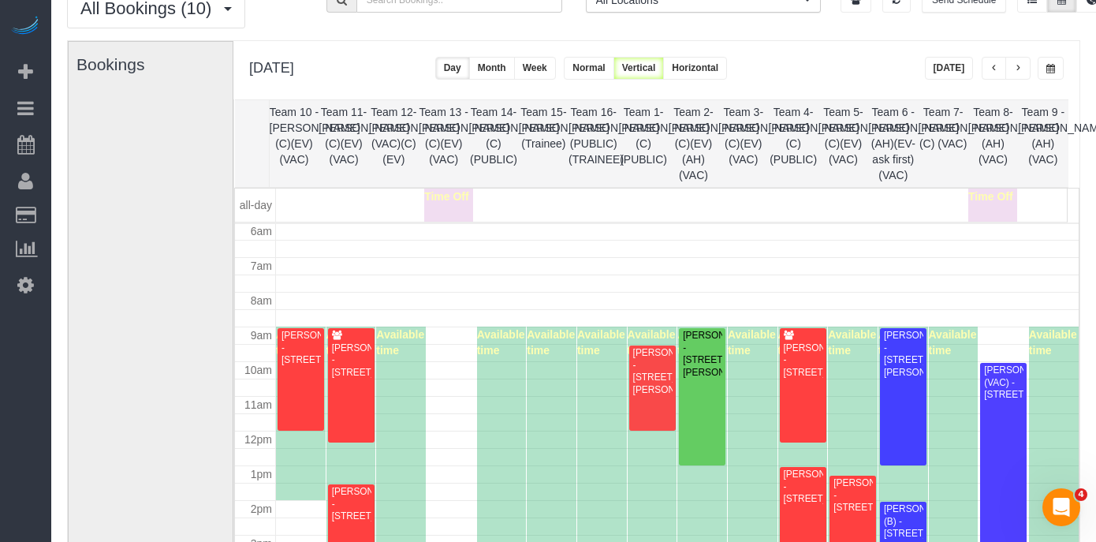
click at [1052, 61] on button "button" at bounding box center [1050, 68] width 26 height 23
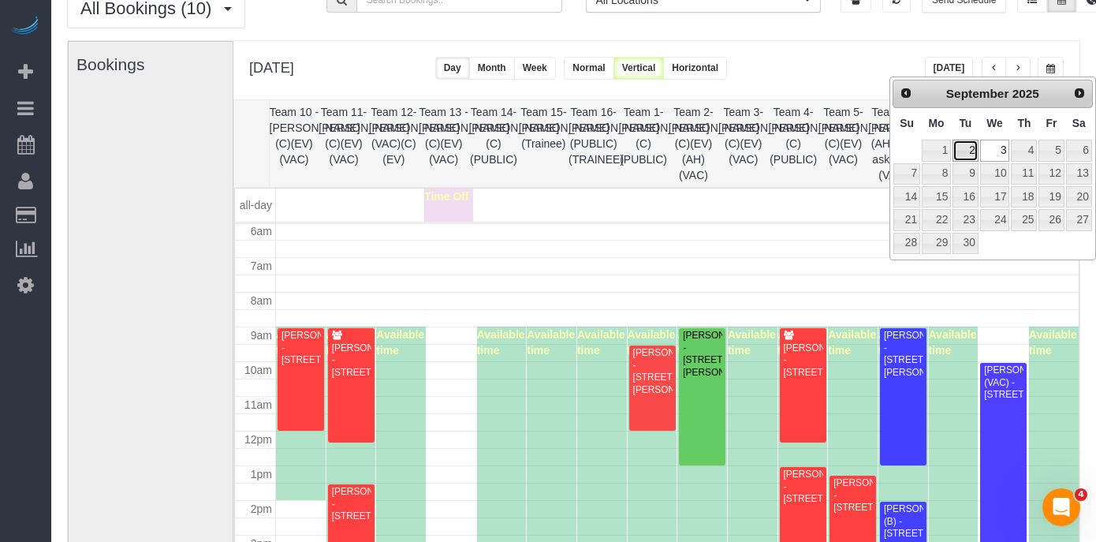
click at [962, 151] on link "2" at bounding box center [964, 150] width 25 height 21
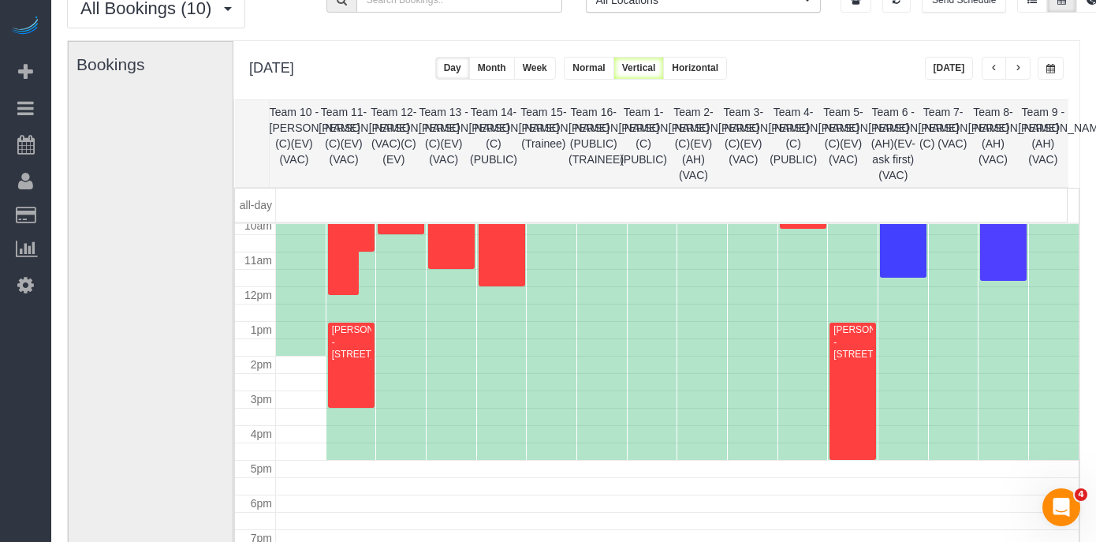
scroll to position [318, 0]
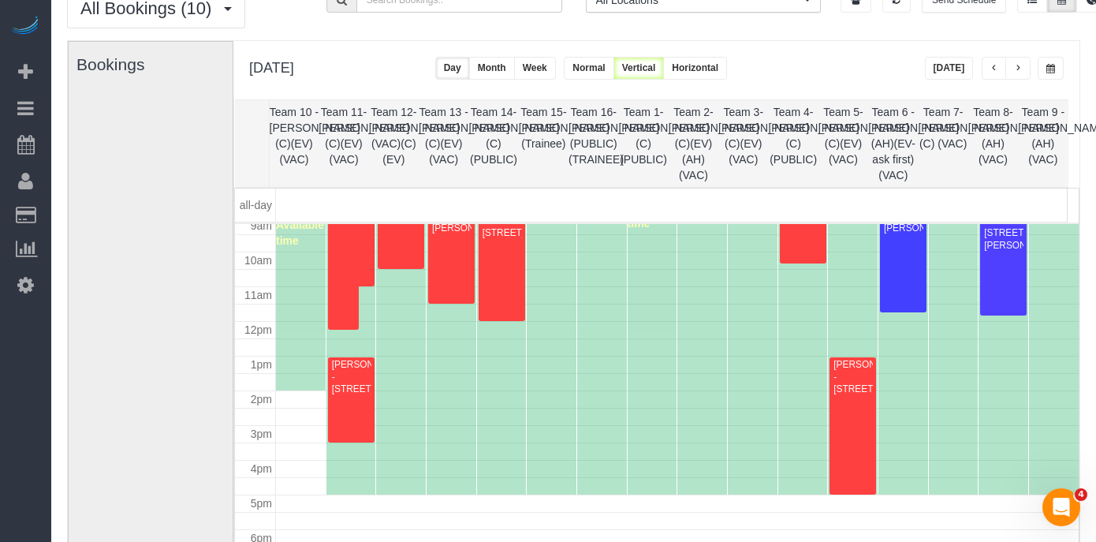
click at [1048, 71] on span "button" at bounding box center [1050, 68] width 9 height 9
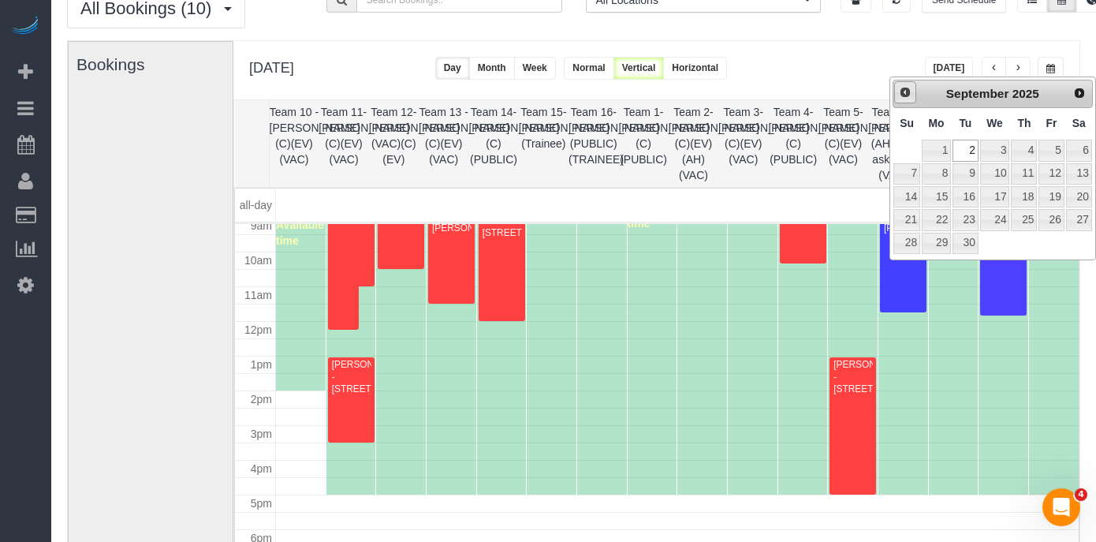
click at [902, 95] on span "Prev" at bounding box center [905, 92] width 13 height 13
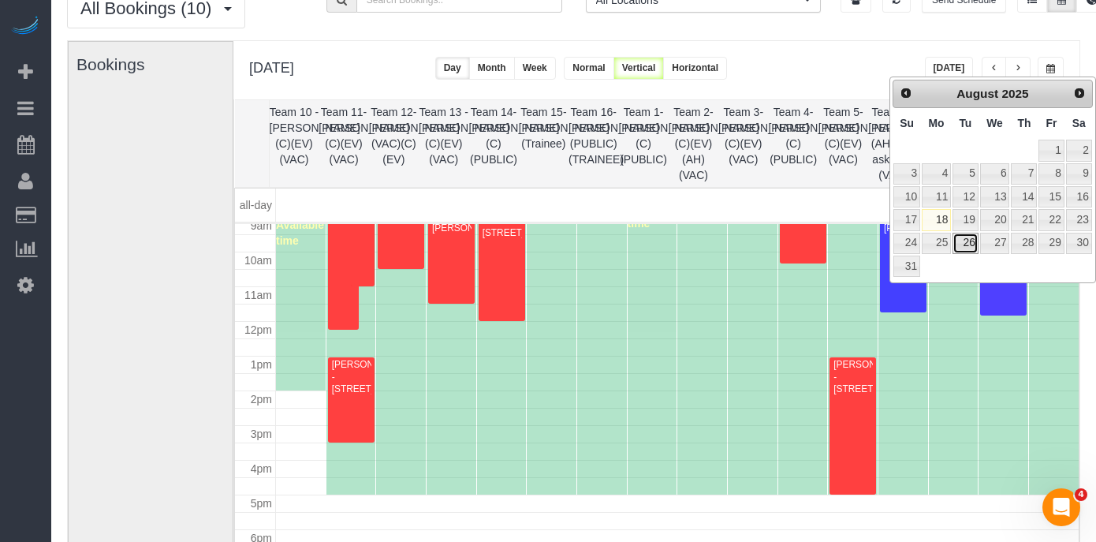
click at [974, 239] on link "26" at bounding box center [964, 243] width 25 height 21
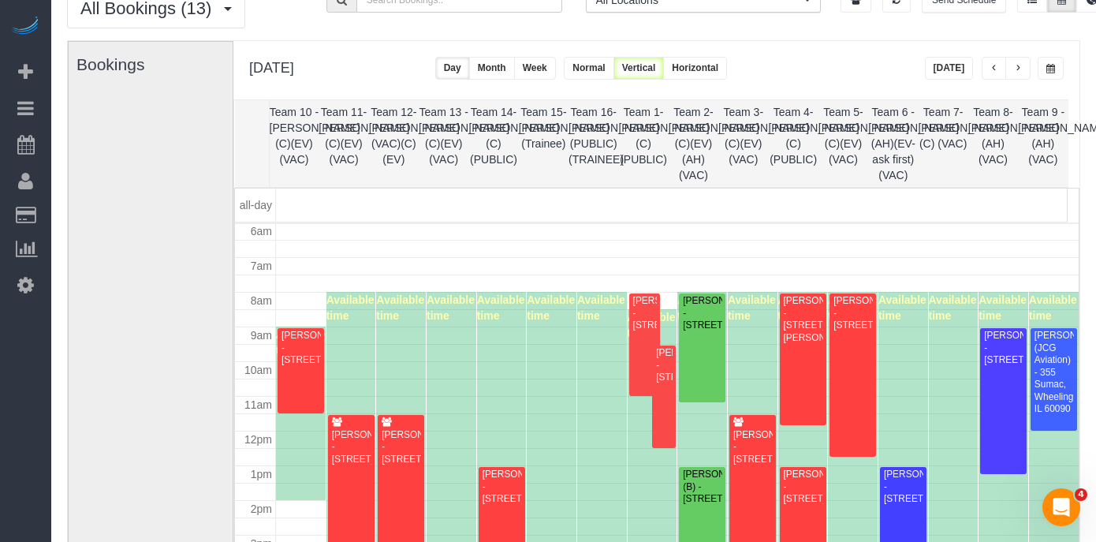
scroll to position [212, 0]
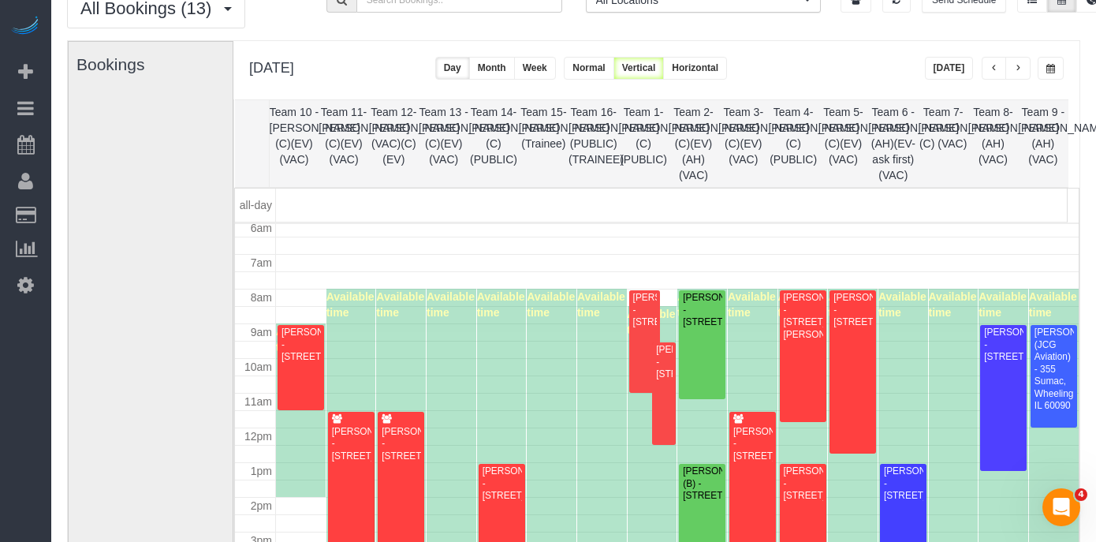
click at [1054, 64] on span "button" at bounding box center [1050, 68] width 9 height 9
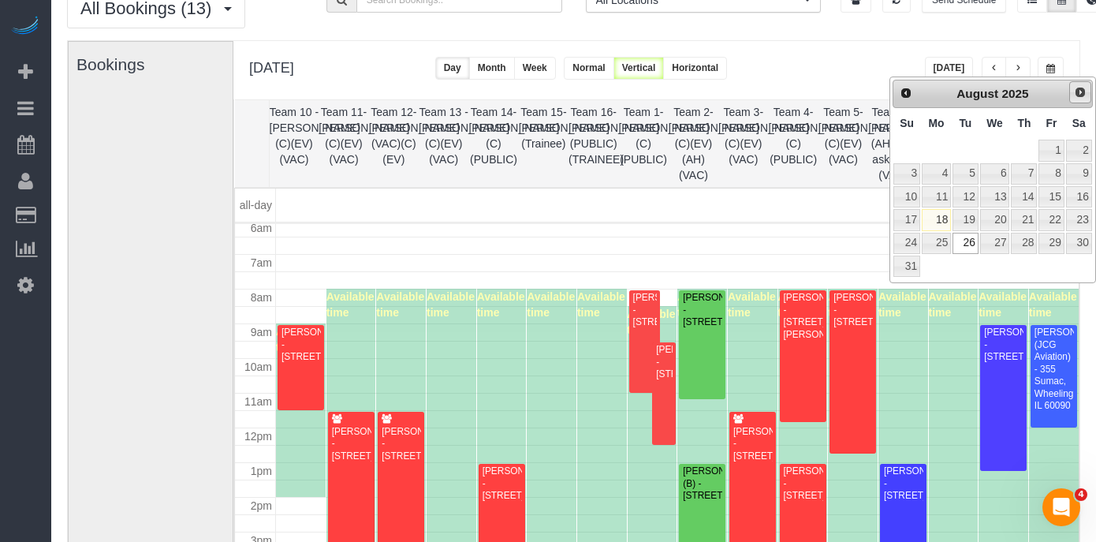
click at [1081, 87] on span "Next" at bounding box center [1080, 92] width 13 height 13
click at [971, 147] on link "2" at bounding box center [964, 150] width 25 height 21
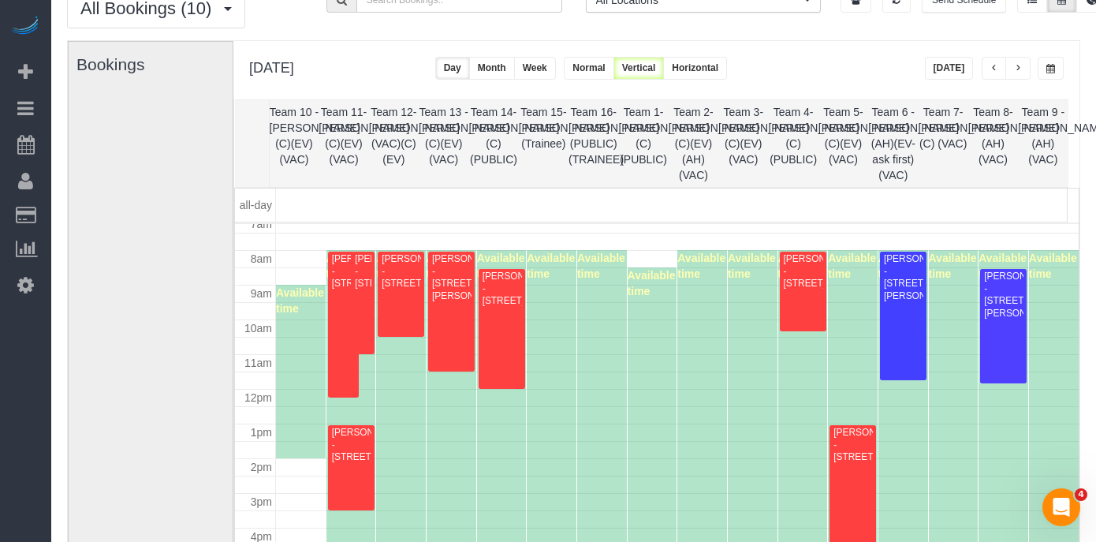
scroll to position [276, 0]
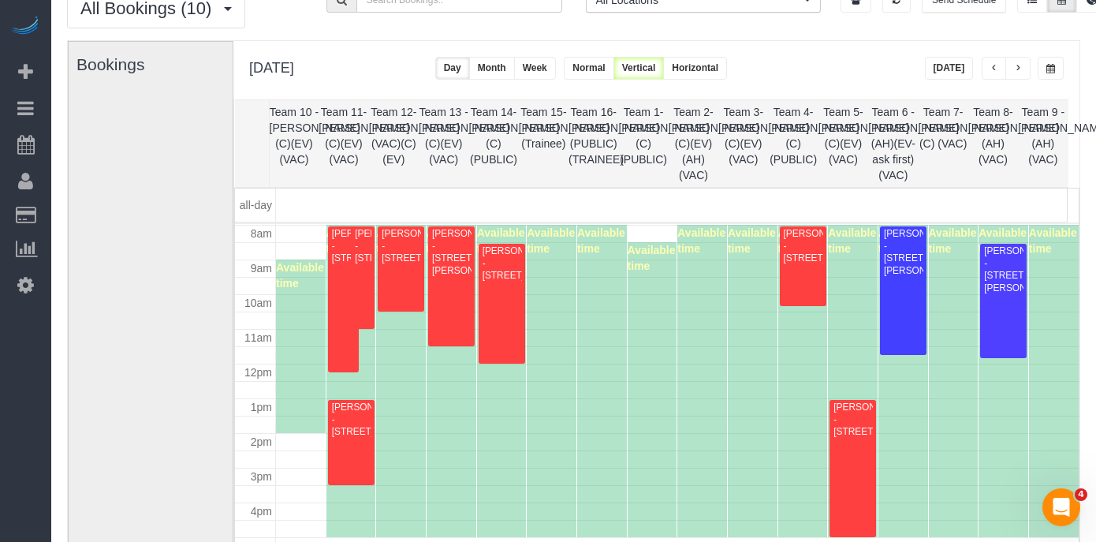
click at [1059, 76] on button "button" at bounding box center [1050, 68] width 26 height 23
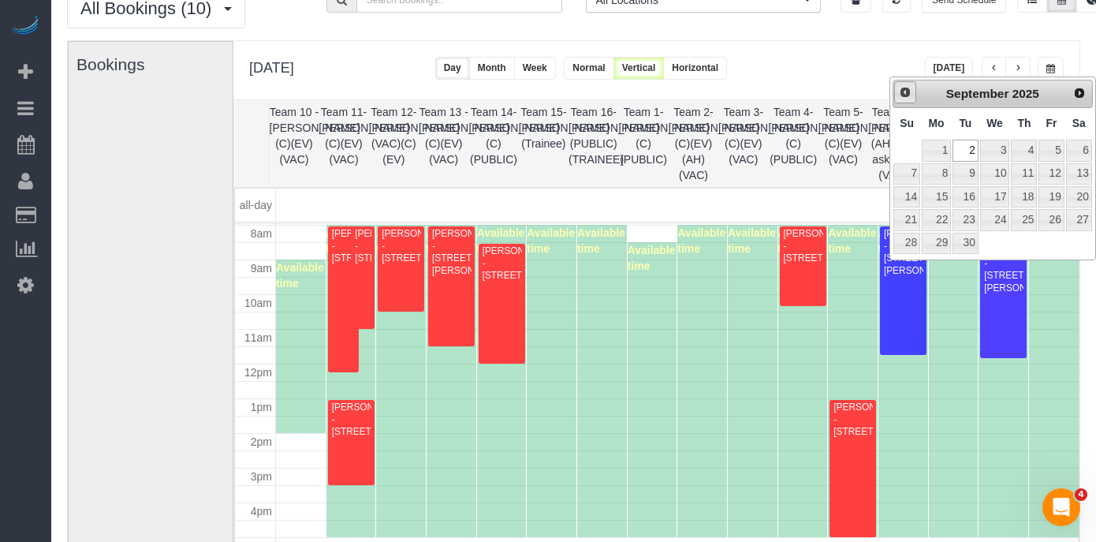
click at [900, 86] on span "Prev" at bounding box center [905, 92] width 13 height 13
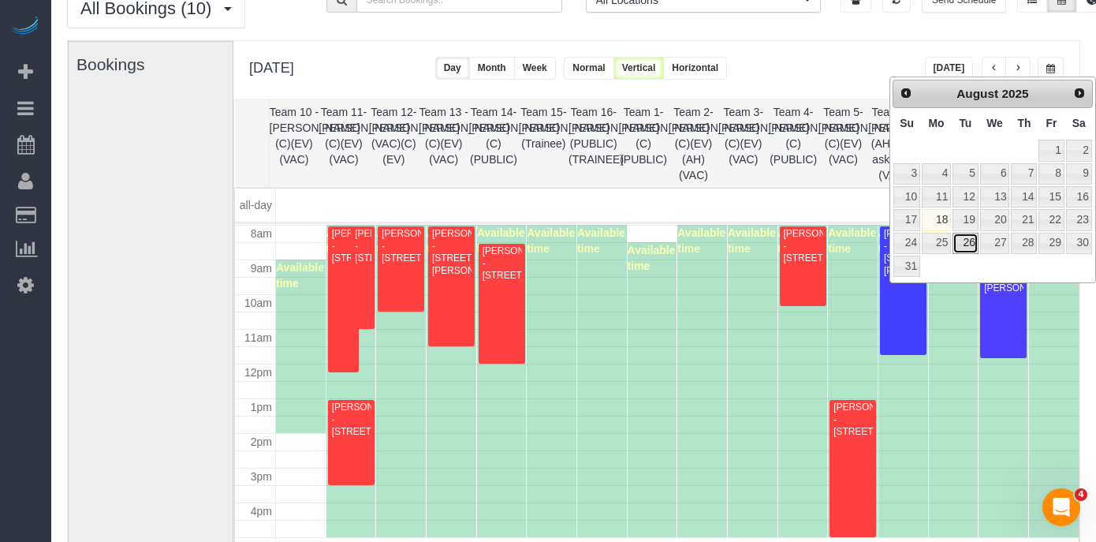
click at [962, 246] on link "26" at bounding box center [964, 243] width 25 height 21
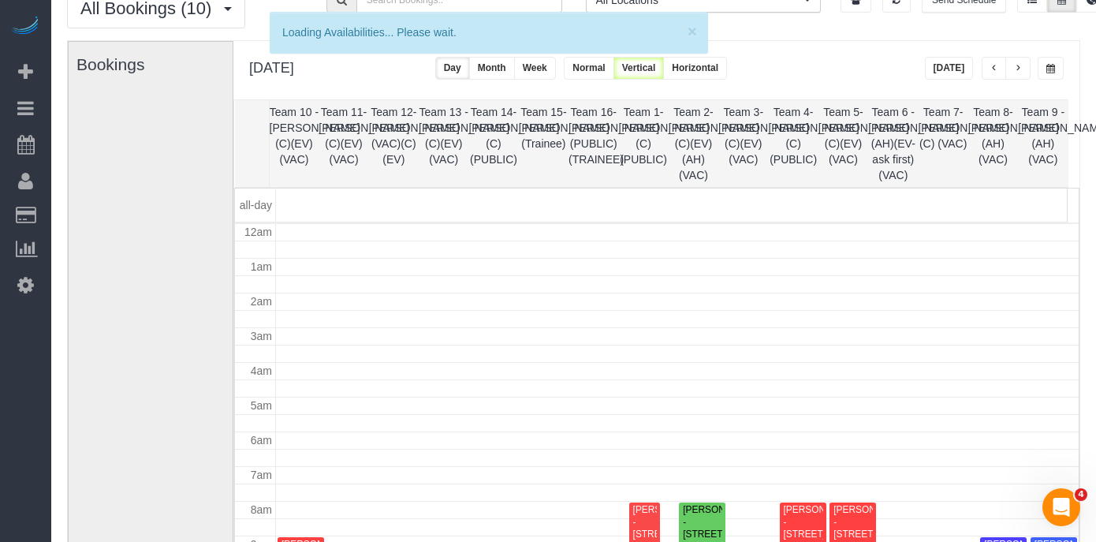
scroll to position [209, 0]
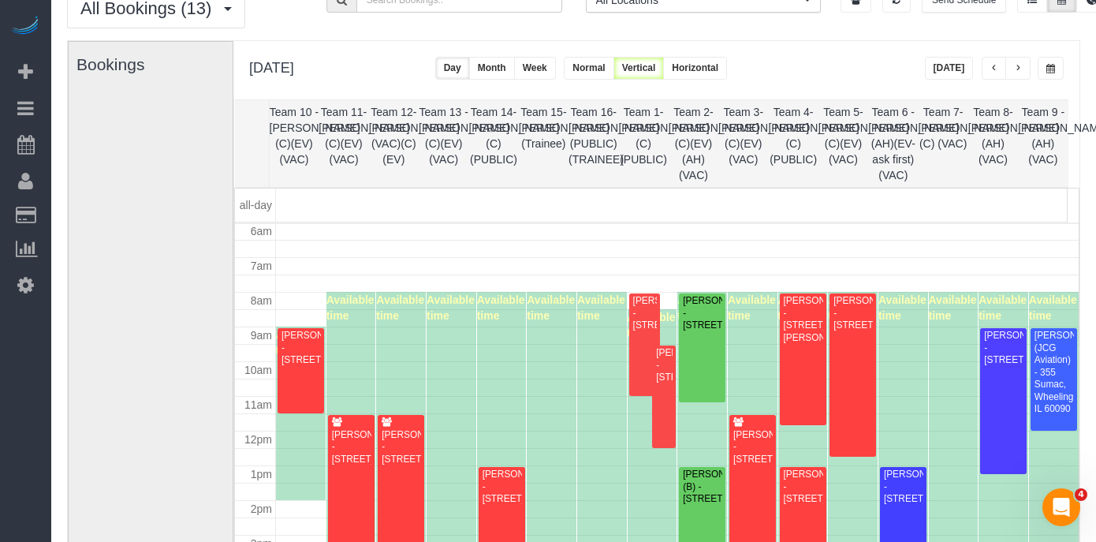
click at [1064, 61] on div "**********" at bounding box center [656, 70] width 846 height 58
click at [1056, 65] on button "button" at bounding box center [1050, 68] width 26 height 23
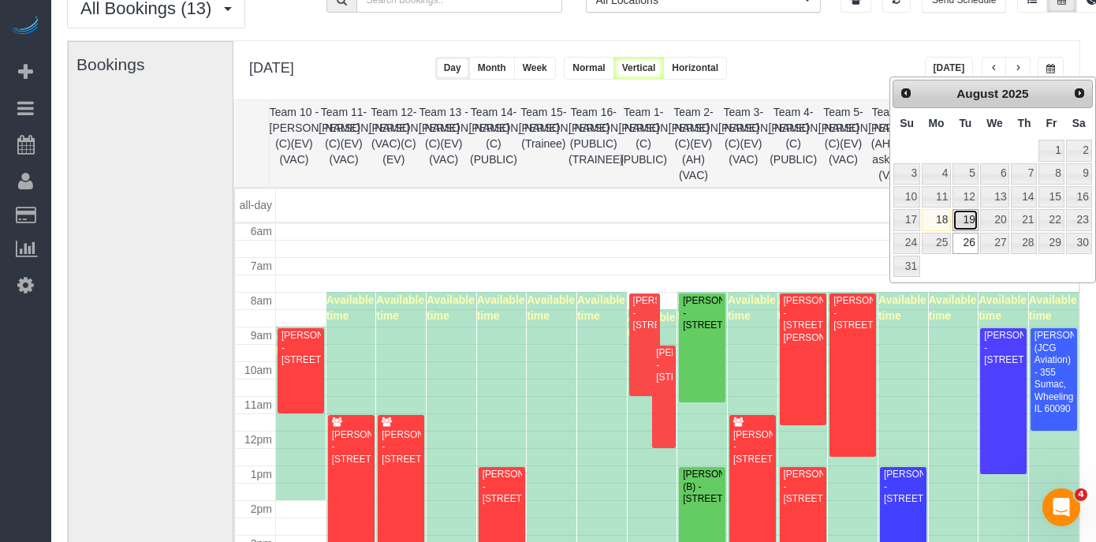
click at [969, 222] on link "19" at bounding box center [964, 219] width 25 height 21
type input "**********"
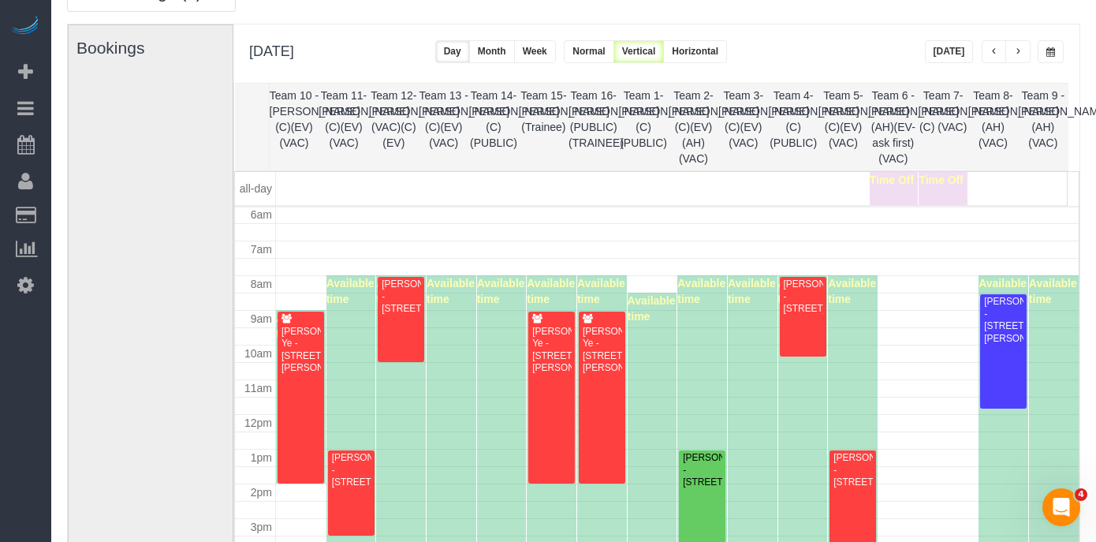
scroll to position [104, 0]
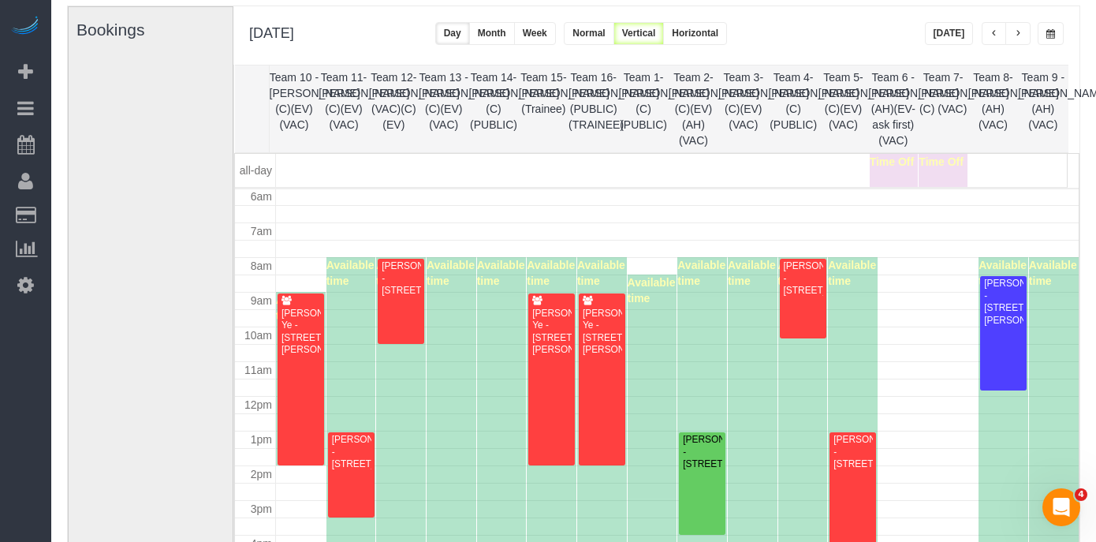
click at [1064, 35] on div "**********" at bounding box center [656, 35] width 846 height 58
click at [1059, 34] on button "button" at bounding box center [1050, 33] width 26 height 23
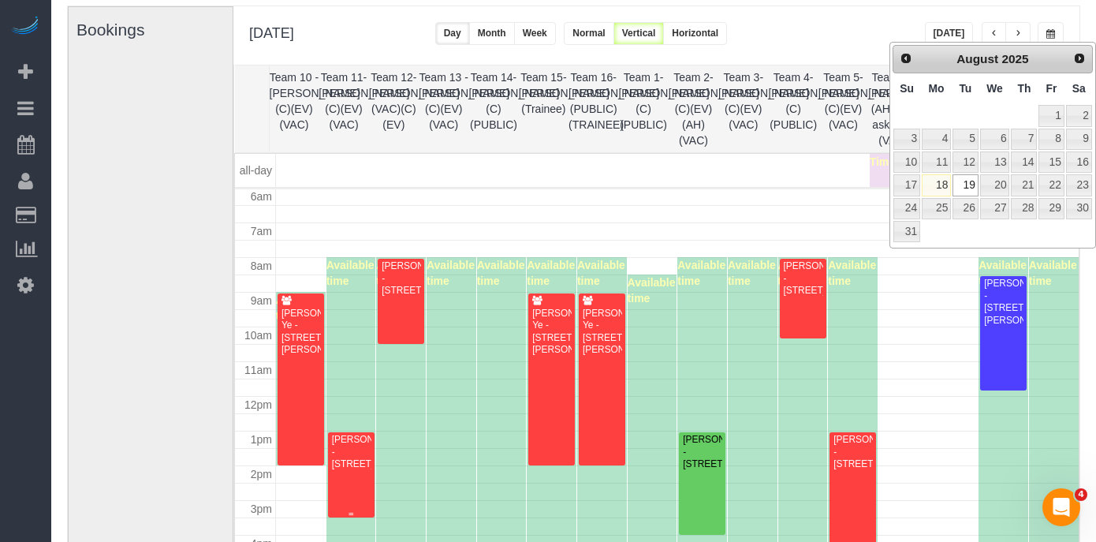
click at [363, 470] on div "Krista Gautney - 2100 N Lincoln Park W Apt 11bn, , Il, Chicago, IL 60614" at bounding box center [351, 452] width 40 height 36
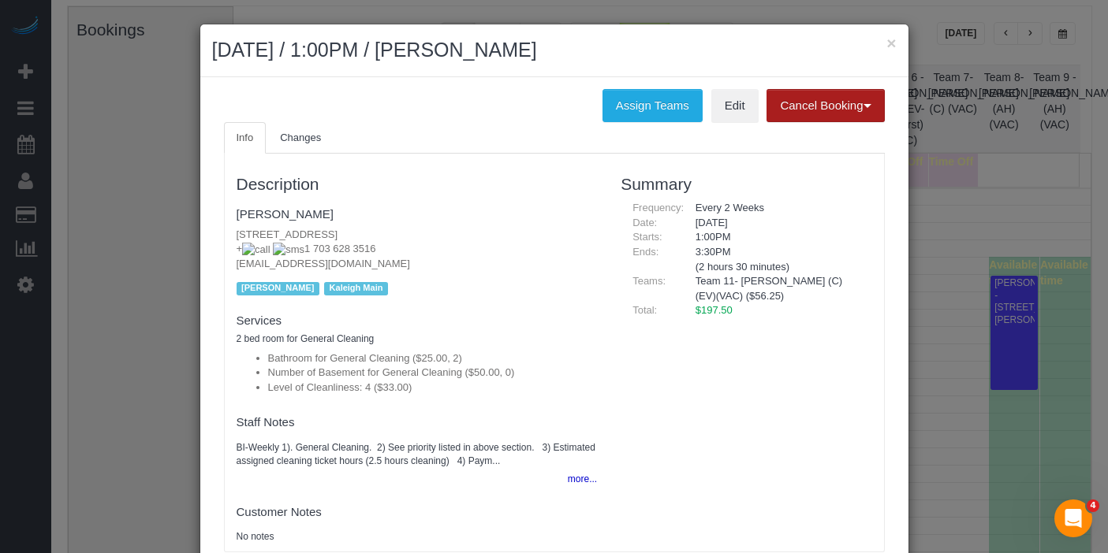
click at [804, 108] on button "Cancel Booking" at bounding box center [824, 105] width 117 height 33
click at [782, 133] on link "Without Fee" at bounding box center [829, 138] width 125 height 20
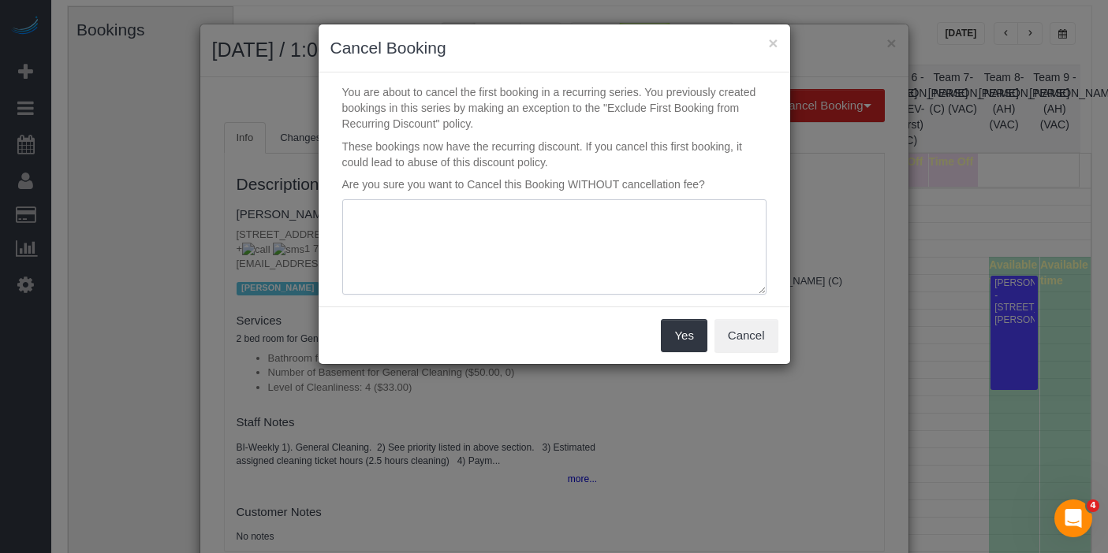
click at [455, 227] on textarea at bounding box center [554, 247] width 424 height 96
type textarea "N"
type textarea "Home is not ready!"
click at [680, 339] on button "Yes" at bounding box center [684, 335] width 46 height 33
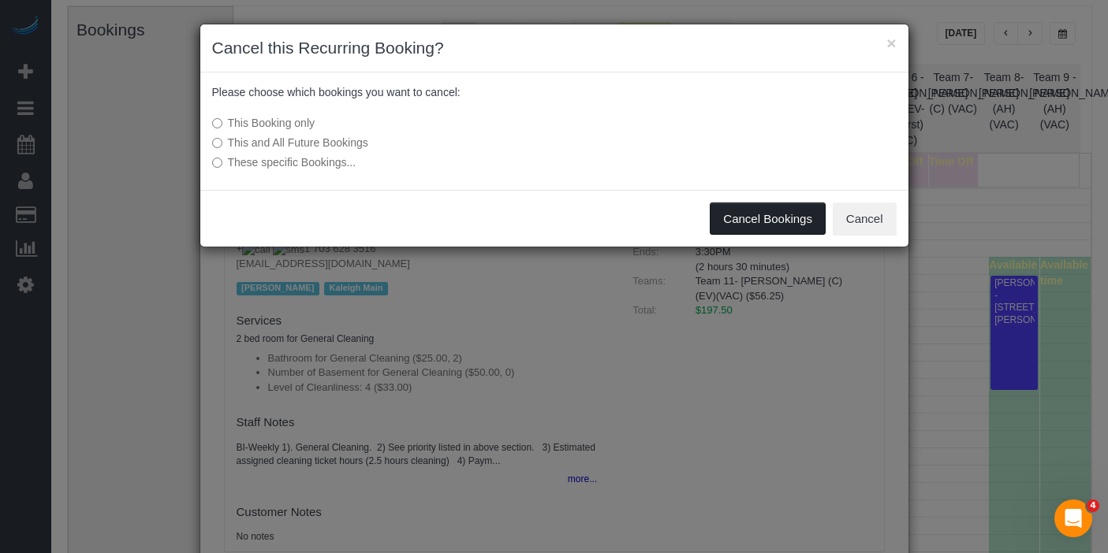
click at [765, 218] on button "Cancel Bookings" at bounding box center [767, 219] width 116 height 33
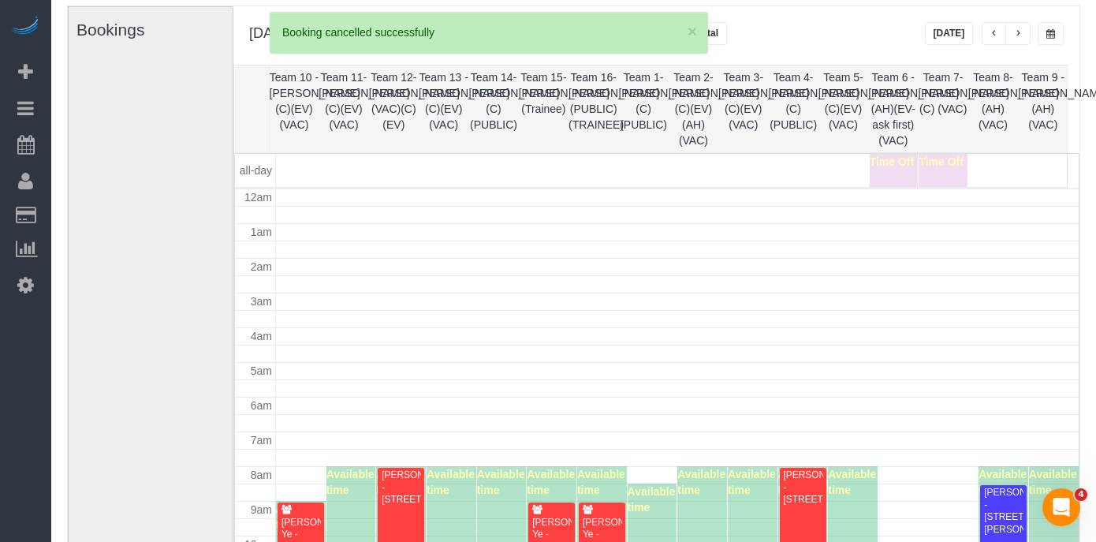
scroll to position [209, 0]
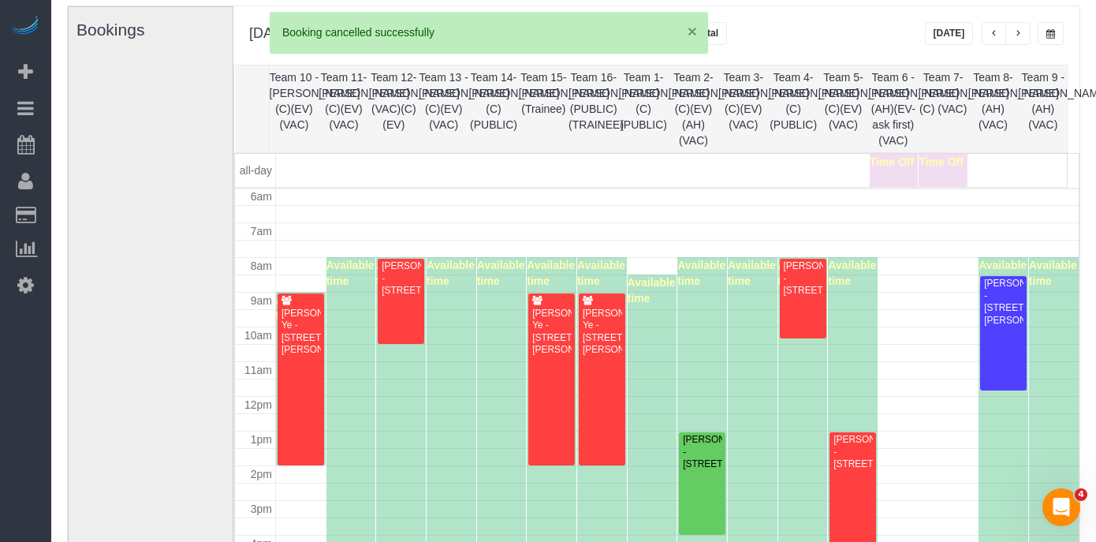
click at [687, 27] on button "×" at bounding box center [691, 31] width 9 height 17
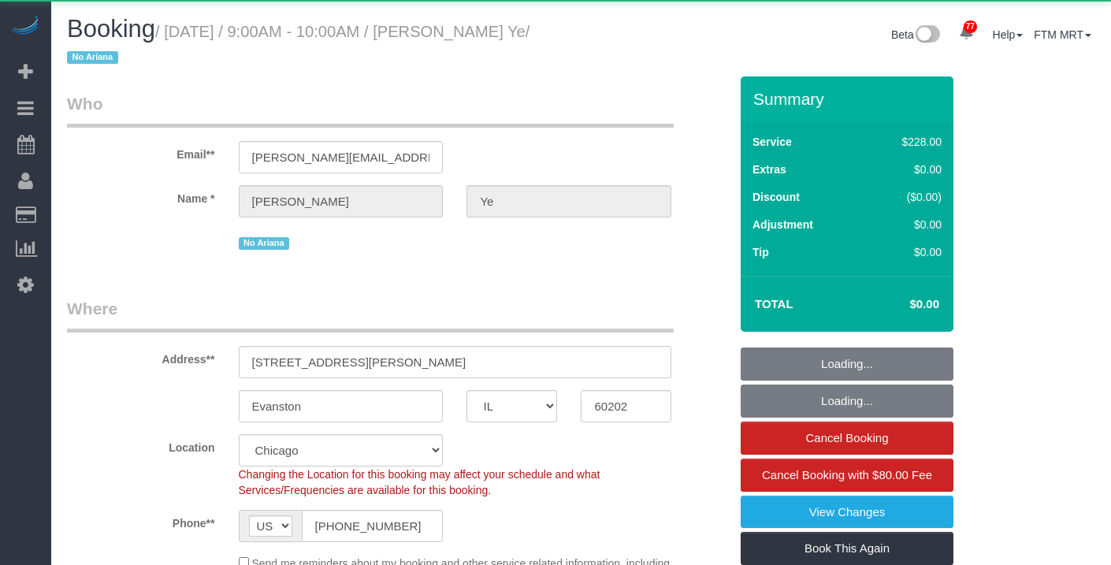
select select "IL"
select select "512"
select select "3"
select select "string:cash"
select select "number:1"
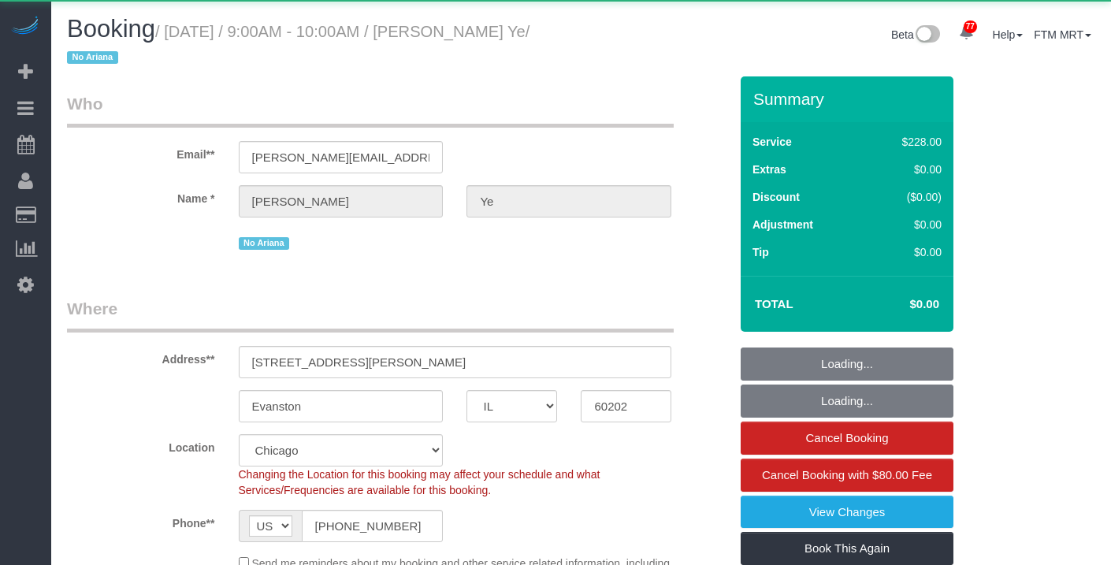
select select "number:69"
select select "number:139"
select select "number:104"
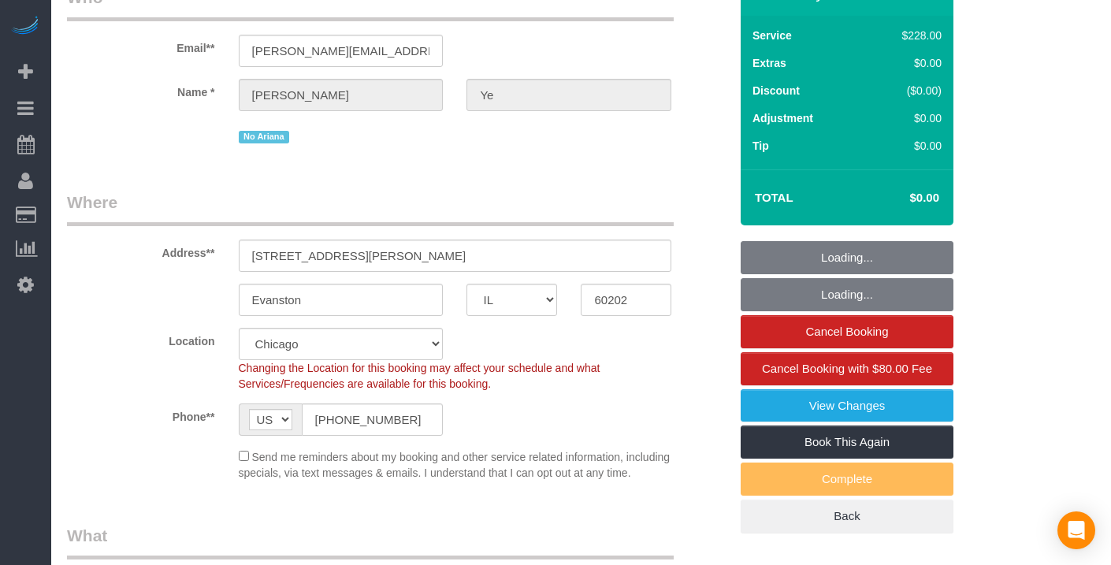
scroll to position [160, 0]
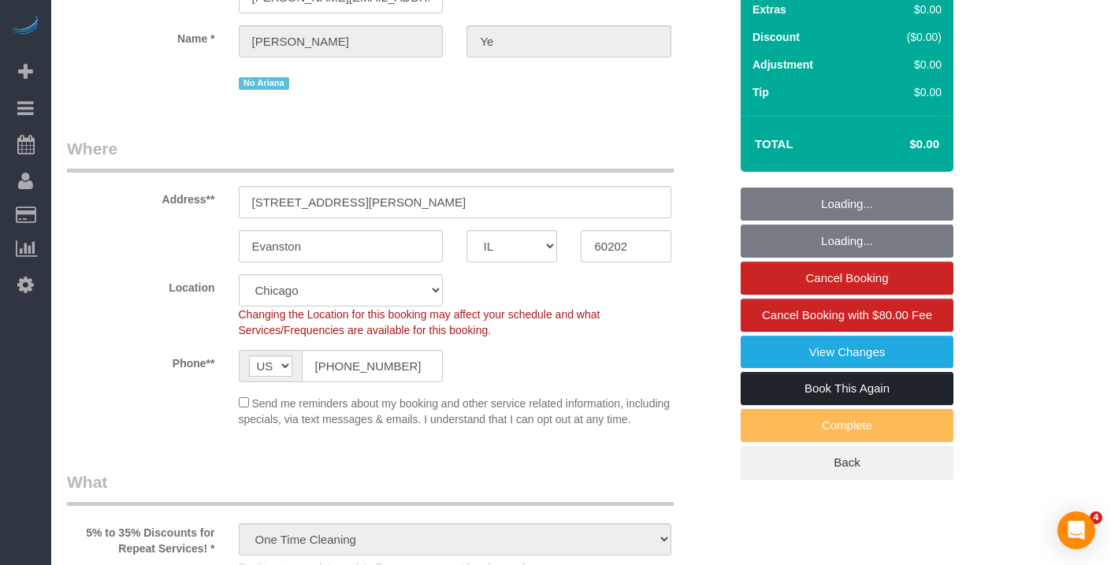
click at [850, 385] on link "Book This Again" at bounding box center [847, 388] width 213 height 33
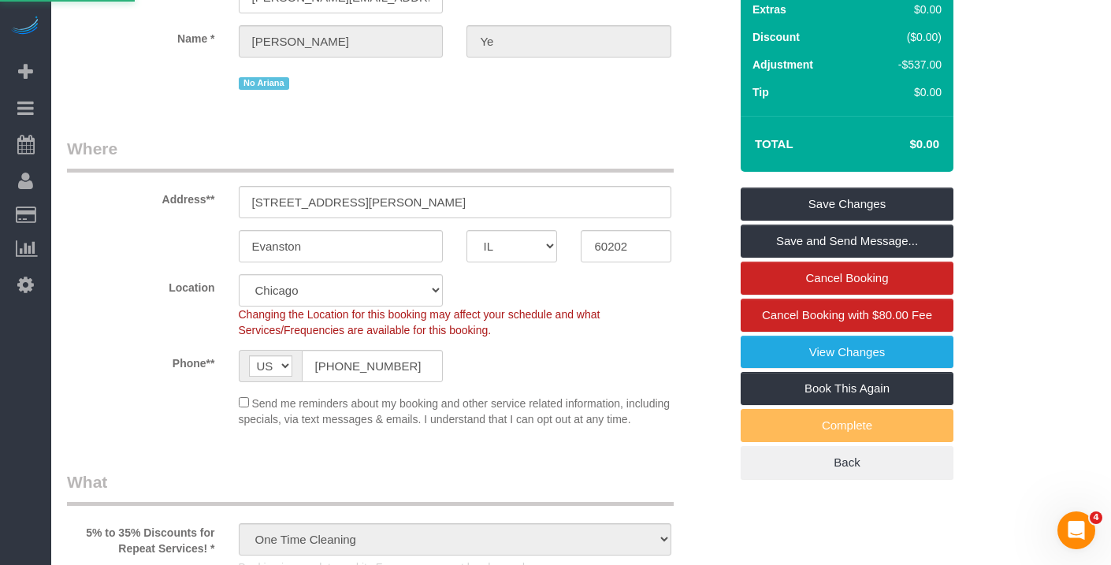
select select "IL"
select select "string:fspay"
select select "number:1"
select select "number:69"
select select "number:139"
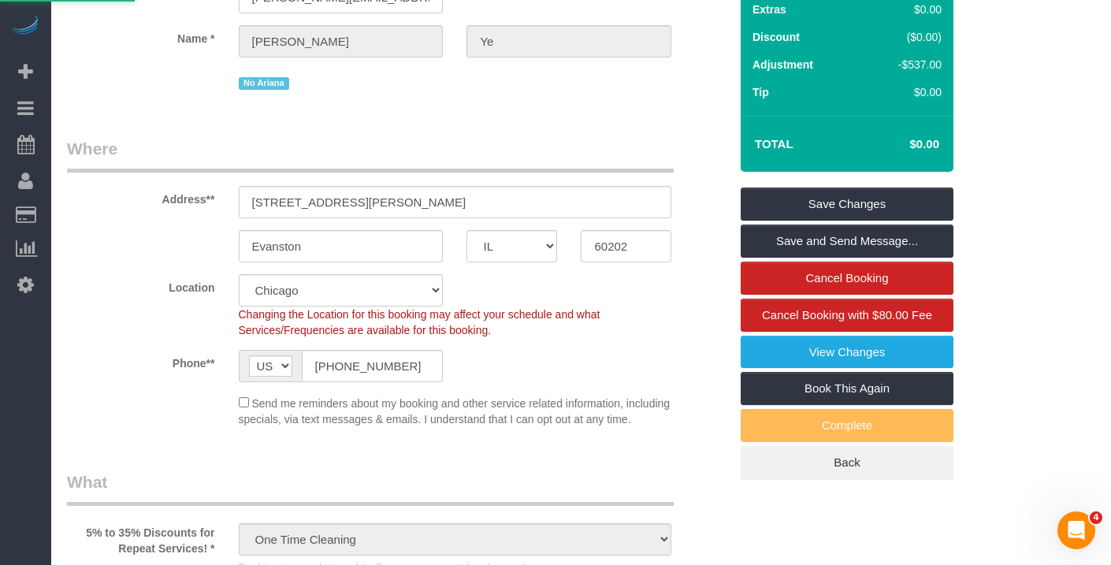
select select "number:104"
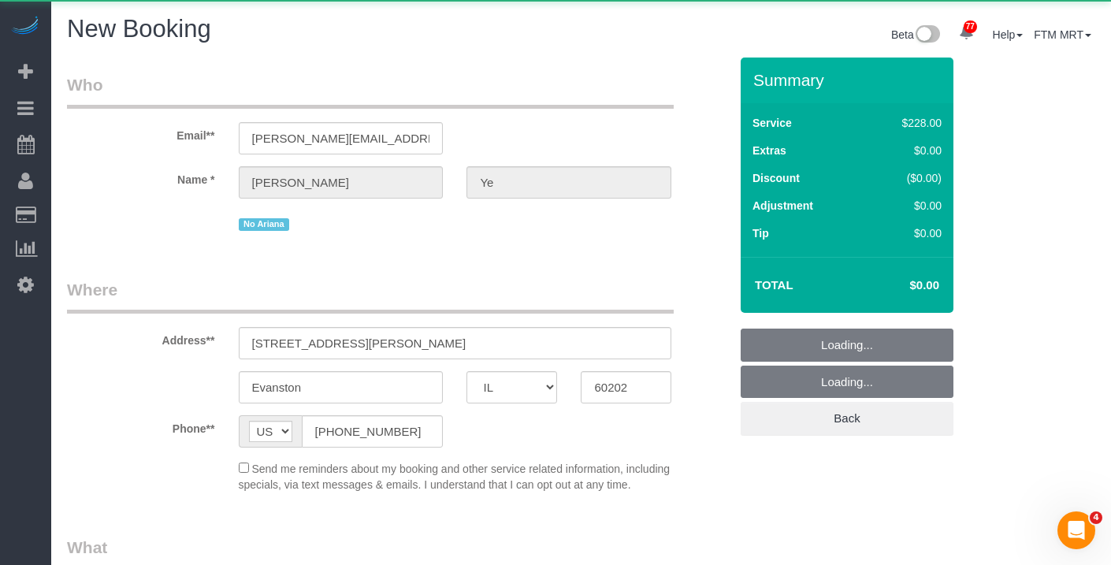
select select "object:2056"
select select "512"
select select "3"
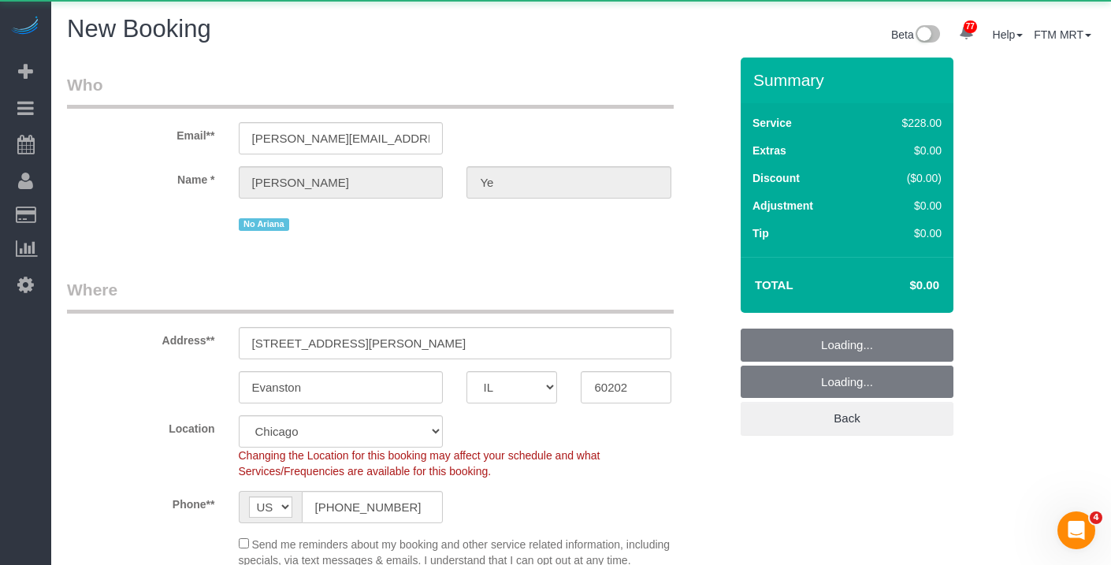
select select "object:2144"
select select "3"
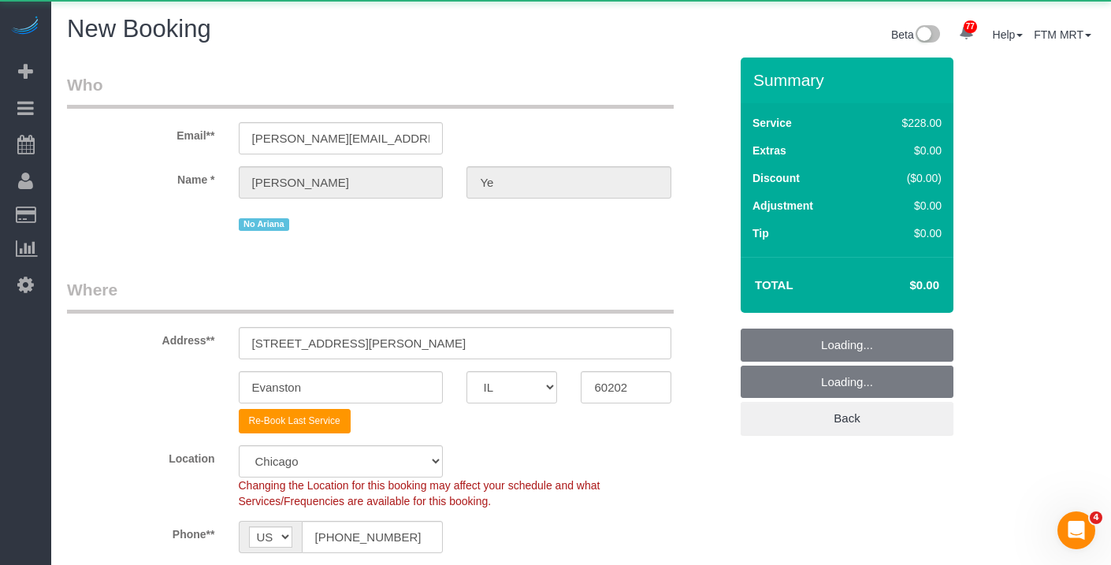
select select "object:2225"
select select "3"
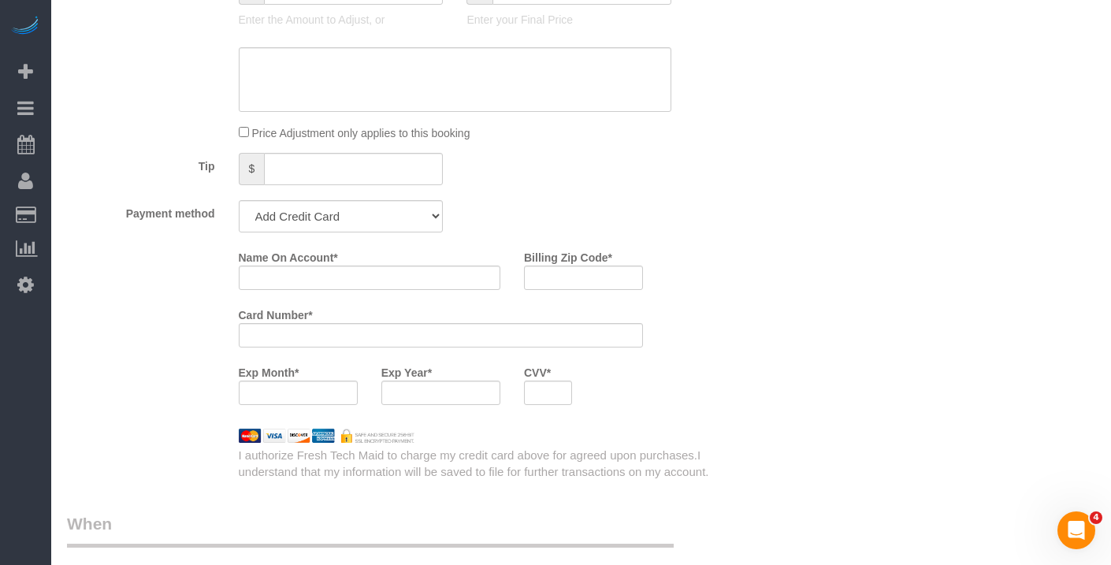
scroll to position [1394, 0]
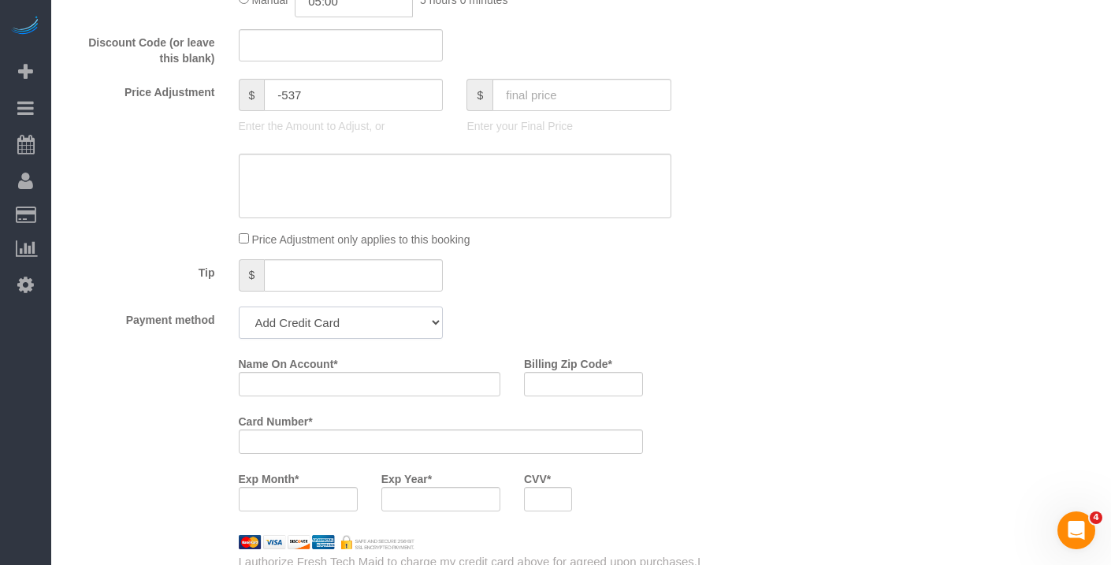
click at [380, 339] on select "Amex - 5024 - 07/2021 (Default) Add Credit Card ─────────────── Cash Check Payp…" at bounding box center [341, 323] width 205 height 32
select select "string:cash"
click at [239, 322] on select "Amex - 5024 - 07/2021 (Default) Add Credit Card ─────────────── Cash Check Payp…" at bounding box center [341, 323] width 205 height 32
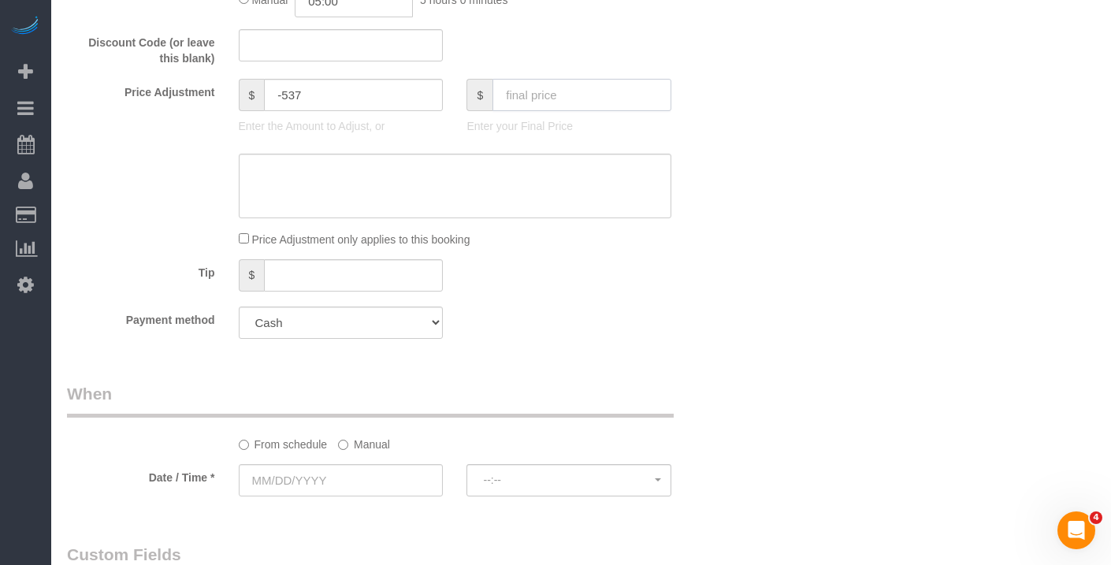
click at [537, 111] on input "text" at bounding box center [582, 95] width 179 height 32
type input "-"
type input "0"
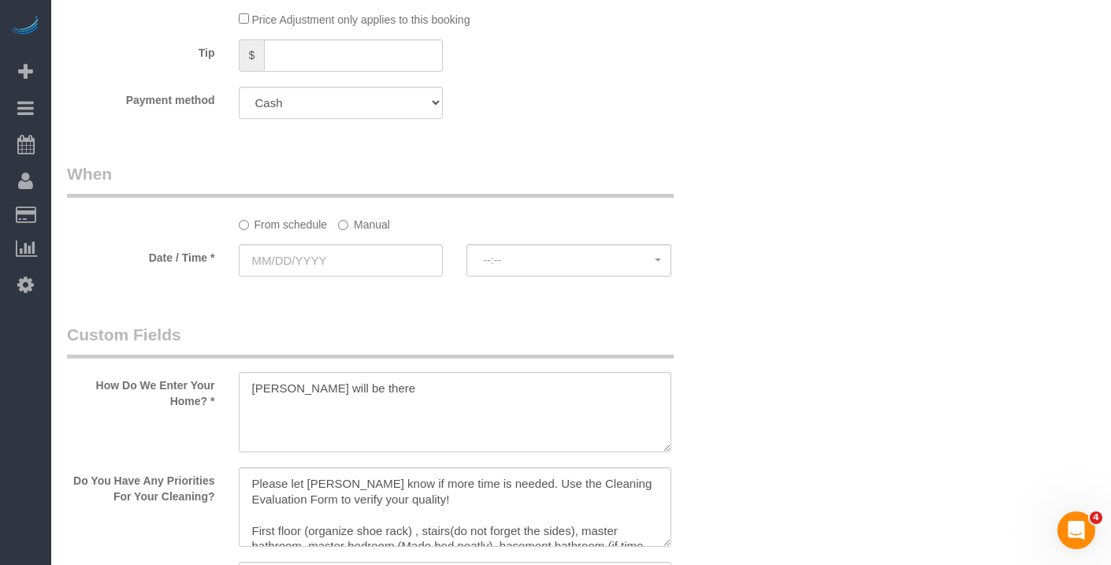
scroll to position [1733, 0]
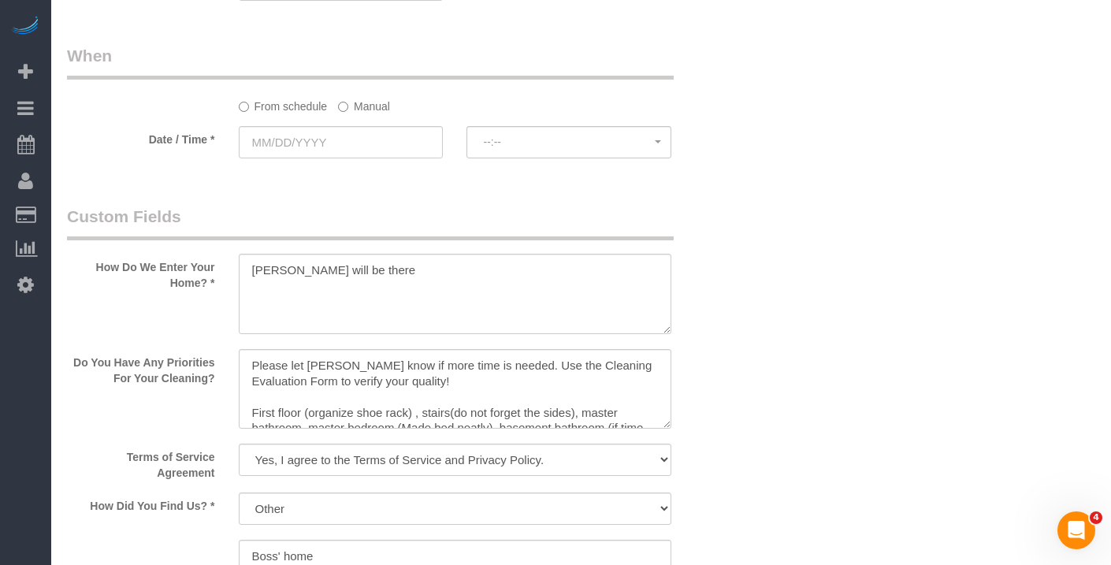
type input "-320"
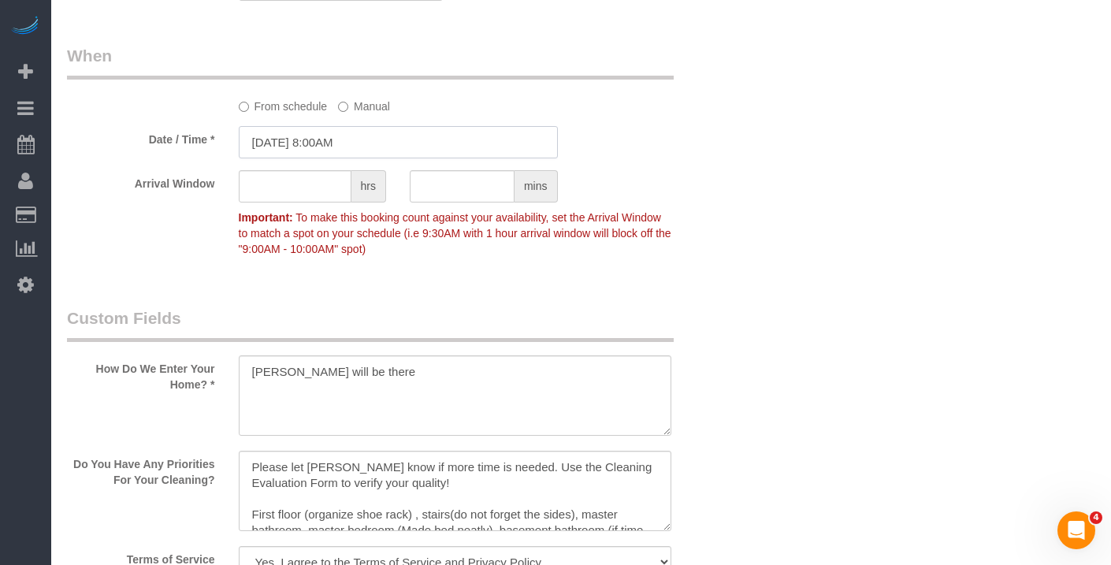
click at [362, 147] on input "08/18/2025 8:00AM" at bounding box center [398, 142] width 319 height 32
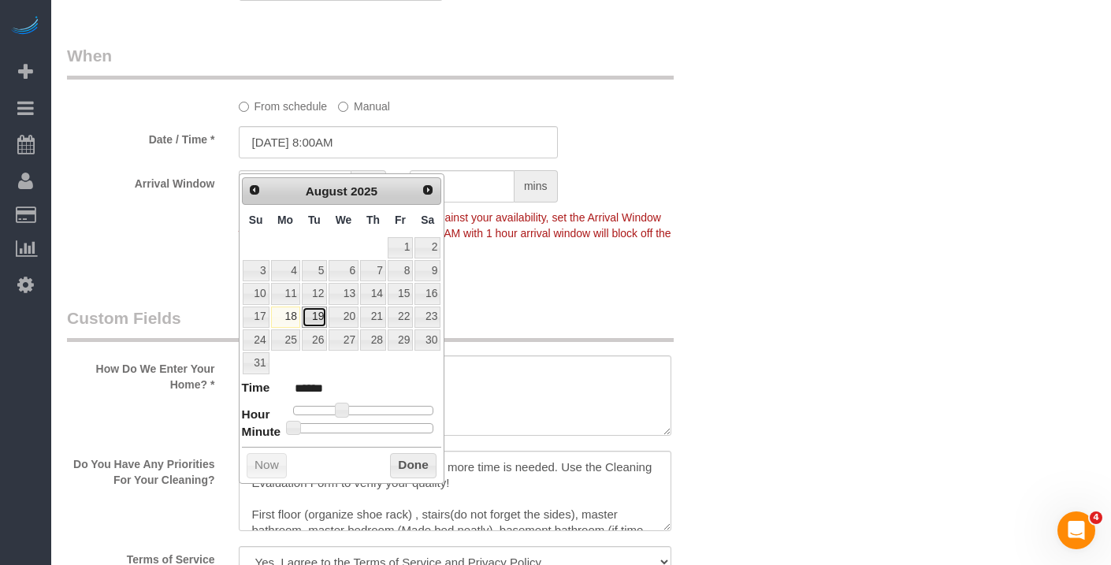
click at [316, 318] on link "19" at bounding box center [314, 317] width 25 height 21
type input "08/19/2025 9:00AM"
type input "******"
type input "08/19/2025 10:00AM"
type input "*******"
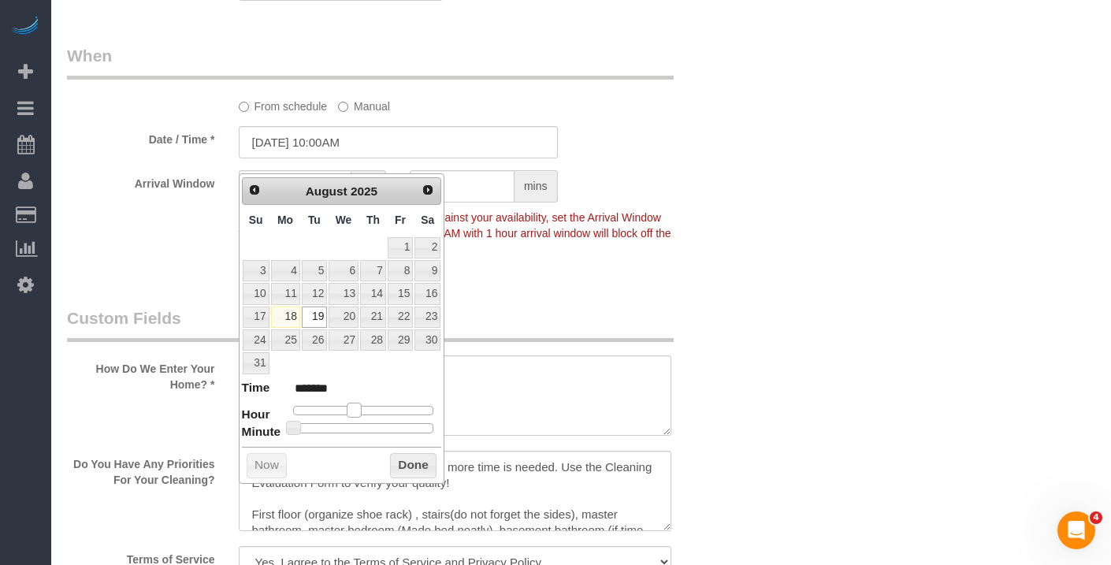
type input "08/19/2025 9:00AM"
type input "******"
drag, startPoint x: 340, startPoint y: 406, endPoint x: 349, endPoint y: 407, distance: 9.5
click at [349, 407] on span at bounding box center [348, 410] width 14 height 14
click at [427, 464] on button "Done" at bounding box center [413, 465] width 47 height 25
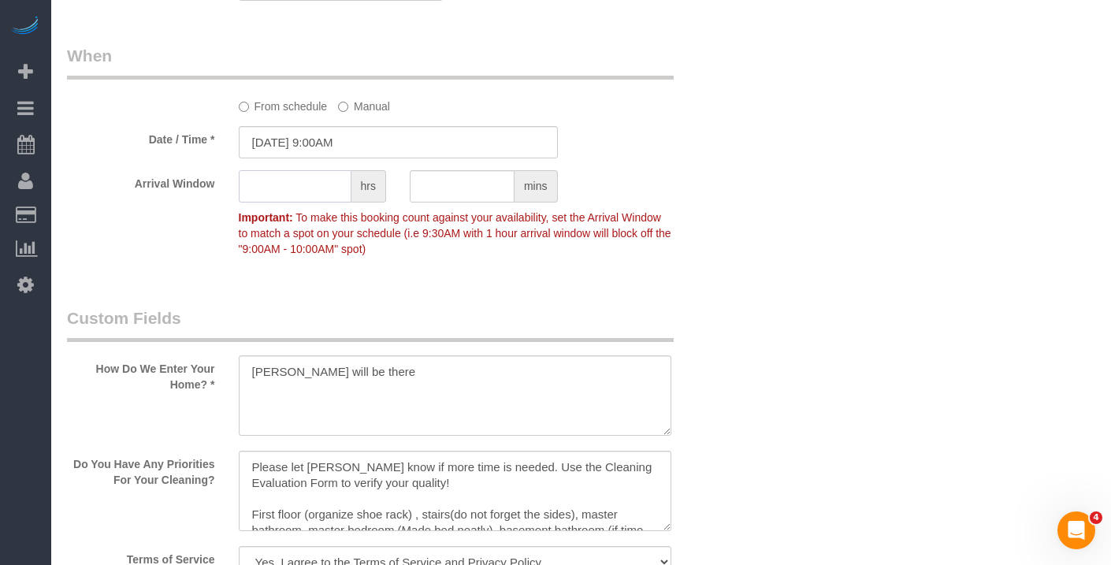
click at [322, 202] on input "text" at bounding box center [295, 186] width 113 height 32
type input "1"
drag, startPoint x: 709, startPoint y: 267, endPoint x: 693, endPoint y: 268, distance: 16.6
click at [709, 264] on div "Arrival Window 1 hrs mins 9:00AM - 10:00AM Important: To make this booking coun…" at bounding box center [398, 217] width 686 height 94
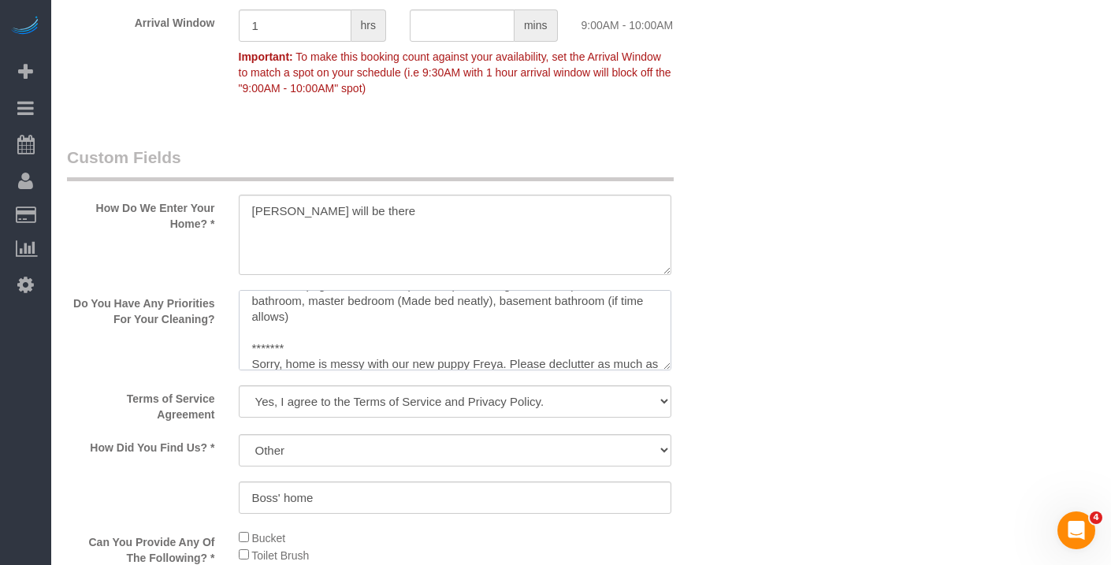
scroll to position [125, 0]
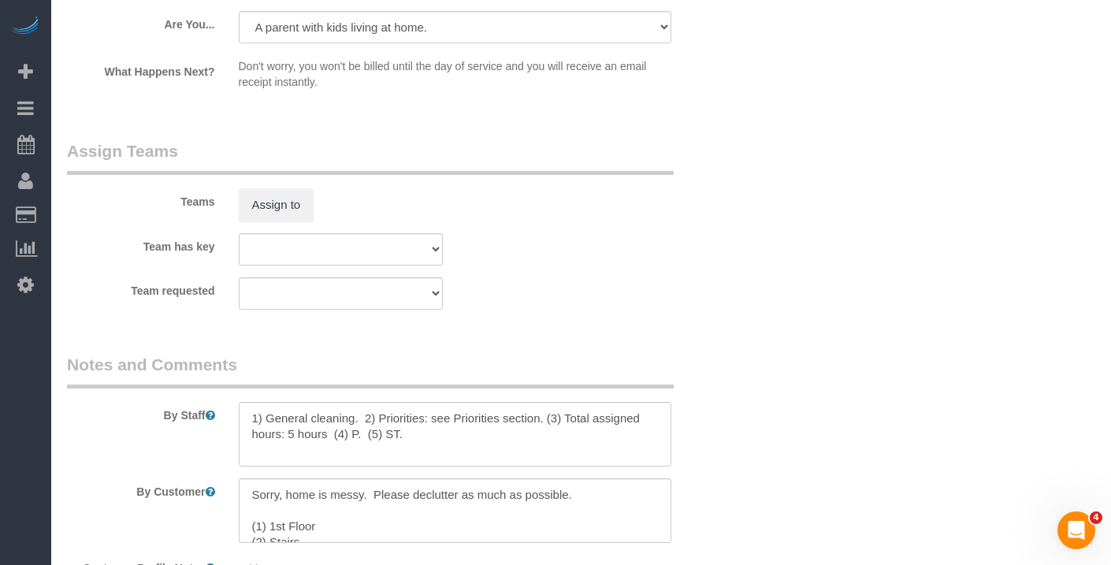
click at [278, 233] on div "Team 10 - Susanna (C)(EV)(VAC) Team 11- Kaleigh (C)(EV)(VAC) Team 12- Candice P…" at bounding box center [341, 249] width 229 height 32
click at [280, 210] on button "Assign to" at bounding box center [277, 204] width 76 height 33
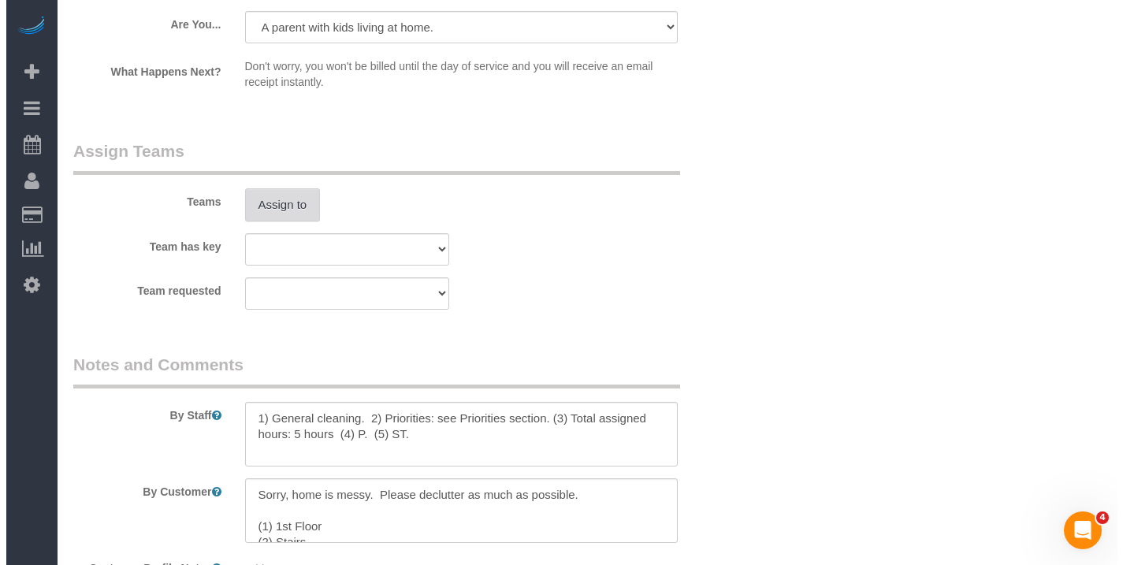
scroll to position [2854, 0]
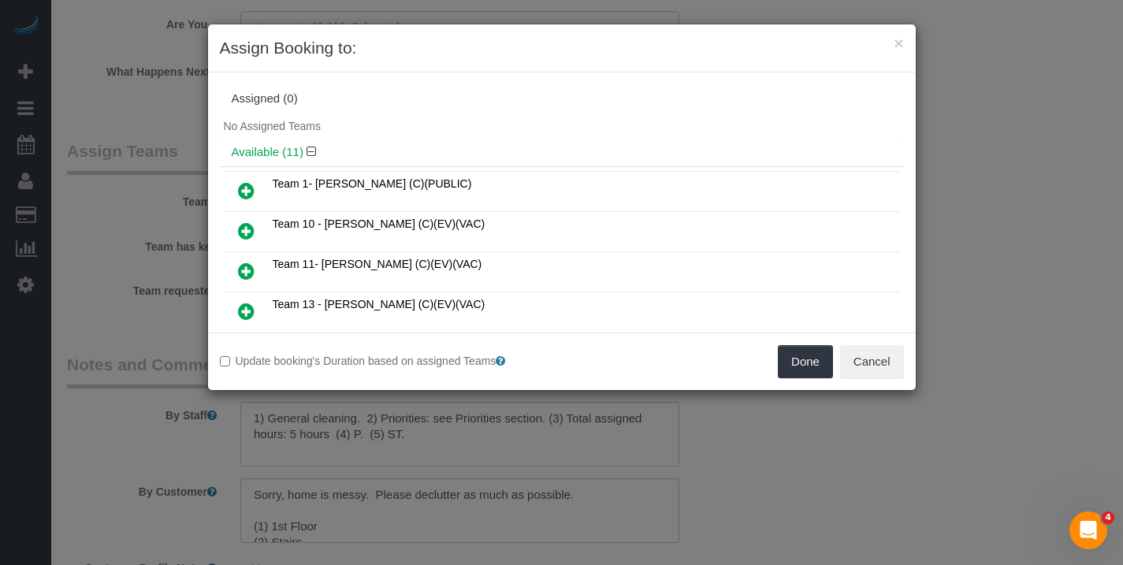
click at [247, 226] on icon at bounding box center [246, 231] width 17 height 19
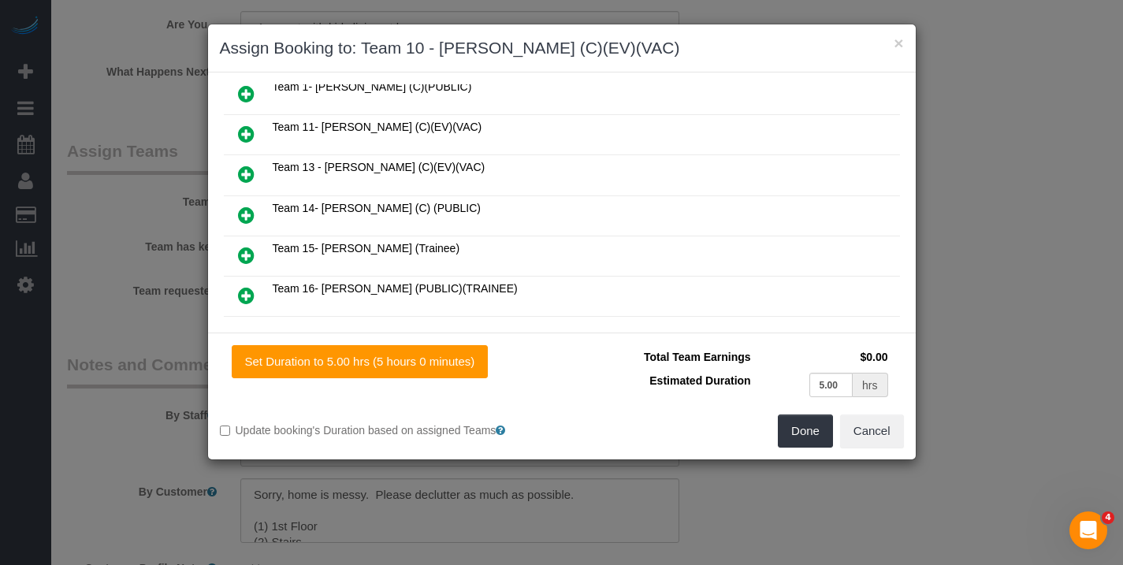
click at [244, 250] on icon at bounding box center [246, 255] width 17 height 19
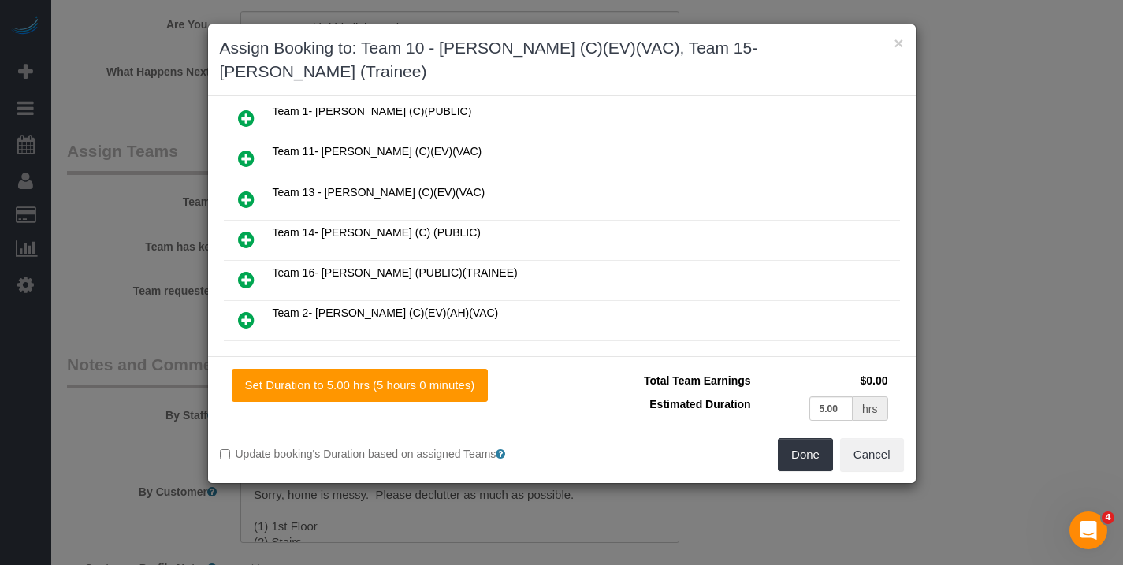
click at [246, 270] on icon at bounding box center [246, 279] width 17 height 19
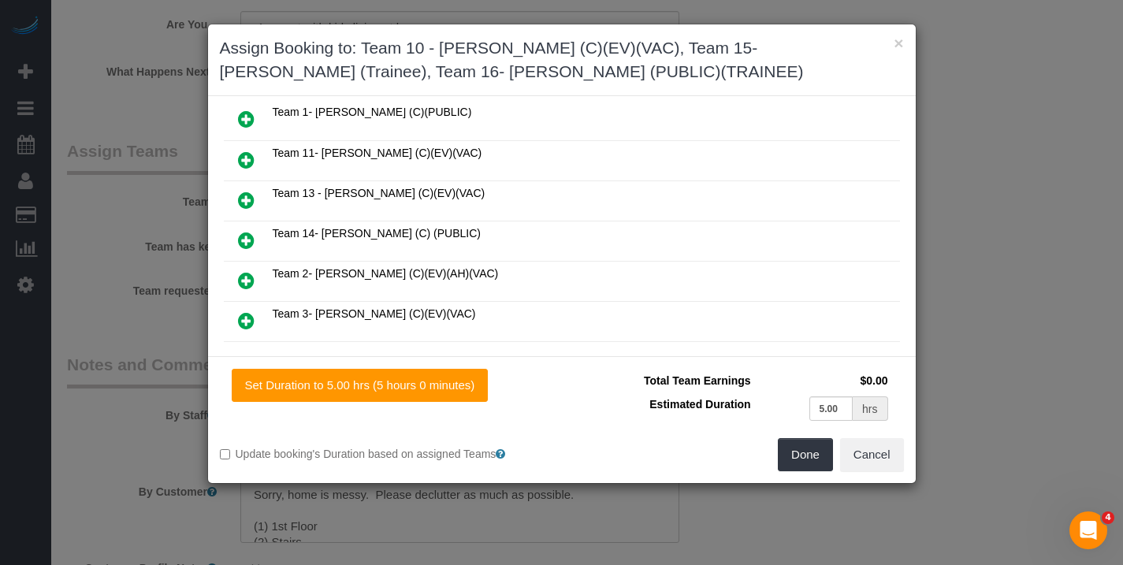
scroll to position [0, 0]
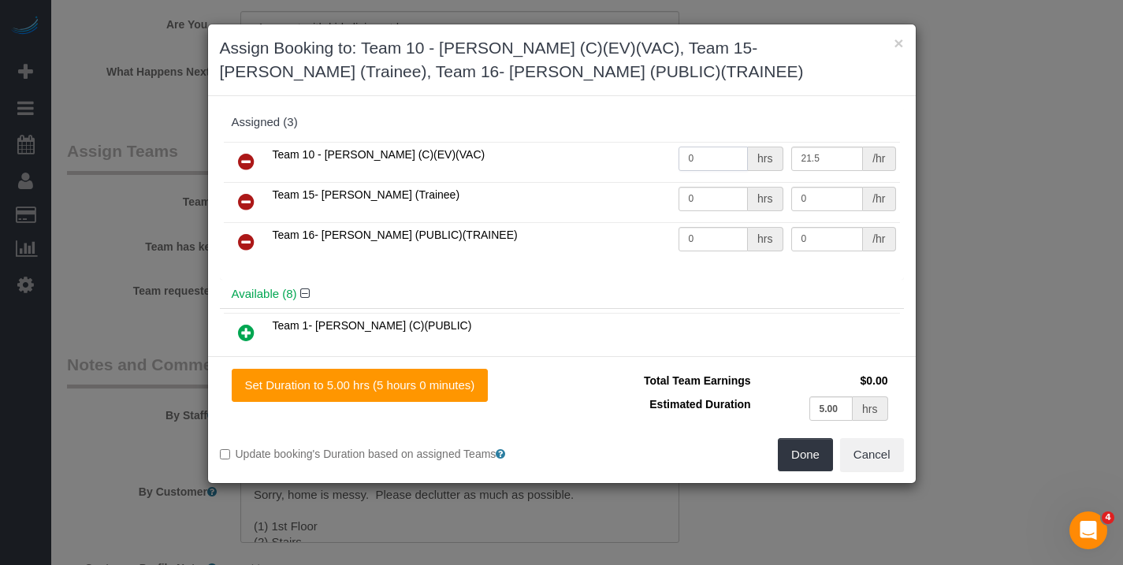
drag, startPoint x: 698, startPoint y: 160, endPoint x: 619, endPoint y: 158, distance: 79.7
click at [619, 158] on tr "Team 10 - Susanna (C)(EV)(VAC) 0 hrs 21.5 /hr" at bounding box center [562, 162] width 676 height 40
type input "5"
click at [811, 461] on button "Done" at bounding box center [805, 454] width 55 height 33
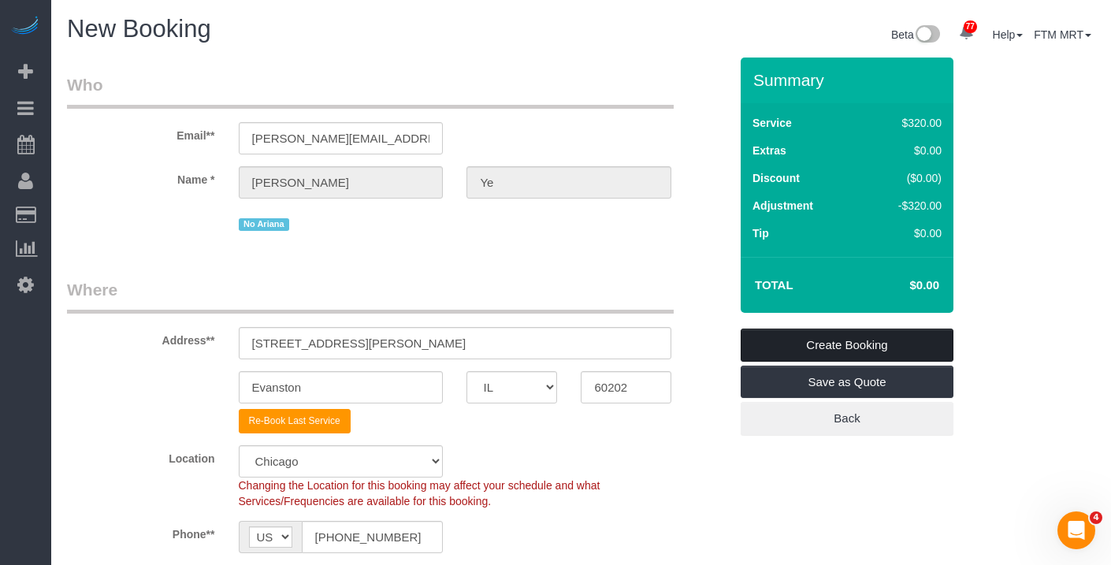
click at [847, 349] on link "Create Booking" at bounding box center [847, 345] width 213 height 33
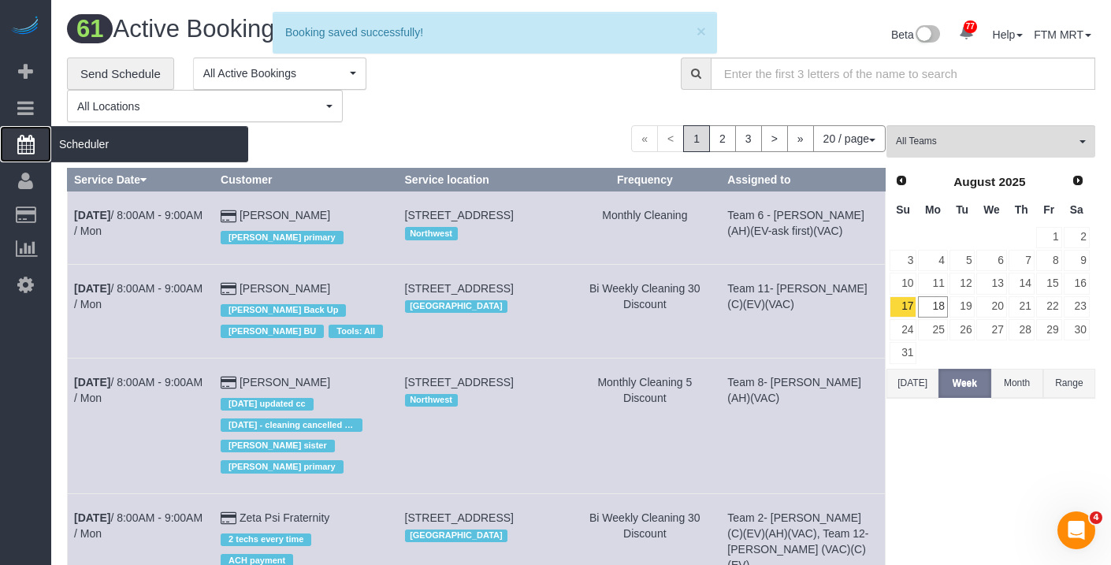
click at [98, 158] on span "Scheduler" at bounding box center [149, 144] width 197 height 36
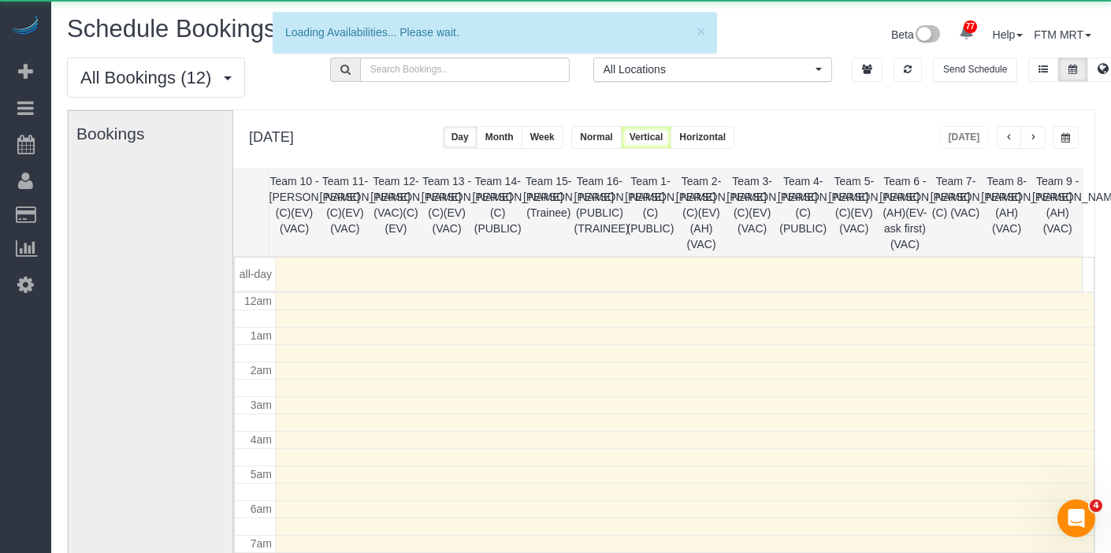
scroll to position [209, 0]
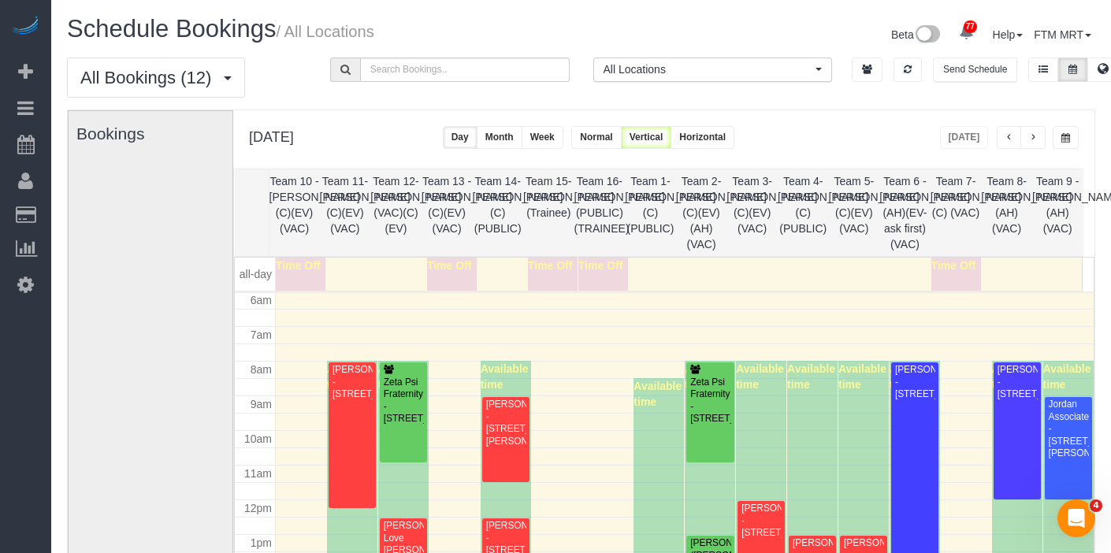
click at [1031, 132] on button "button" at bounding box center [1033, 137] width 25 height 23
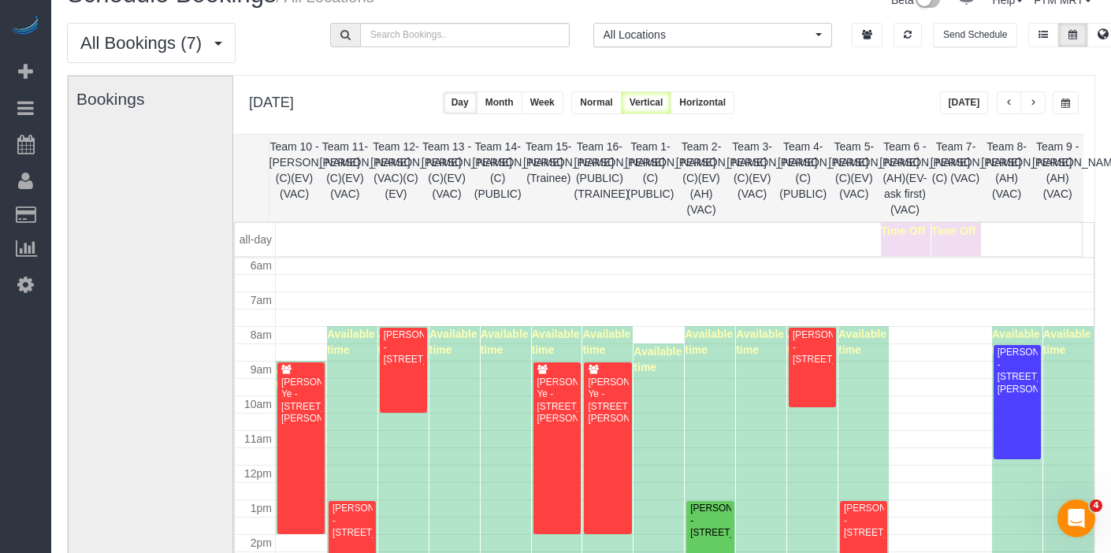
scroll to position [198, 0]
